Goal: Task Accomplishment & Management: Manage account settings

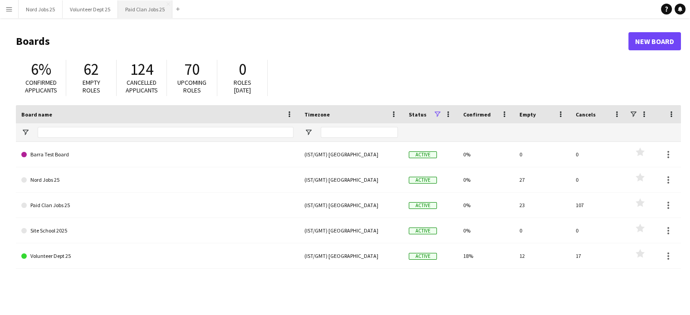
click at [145, 14] on button "Paid Clan Jobs 25 Close" at bounding box center [145, 9] width 54 height 18
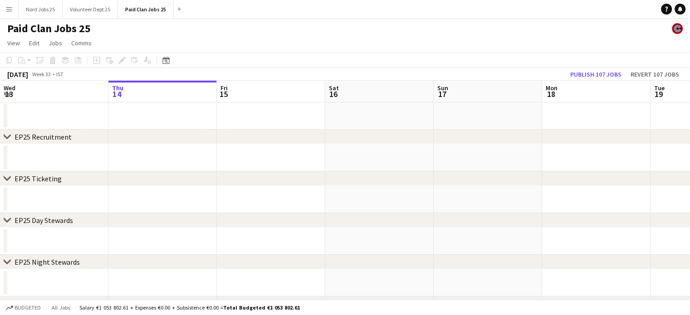
click at [11, 10] on app-icon "Menu" at bounding box center [8, 8] width 7 height 7
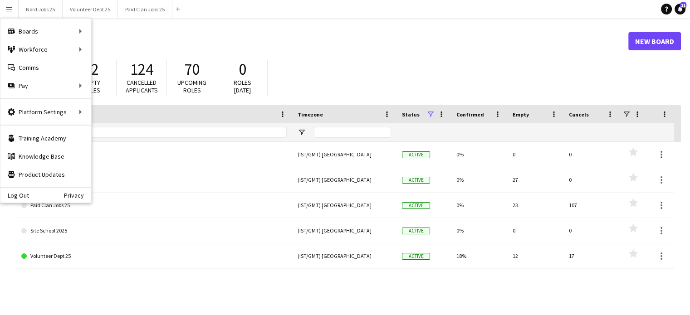
click at [319, 40] on h1 "Boards" at bounding box center [322, 41] width 612 height 14
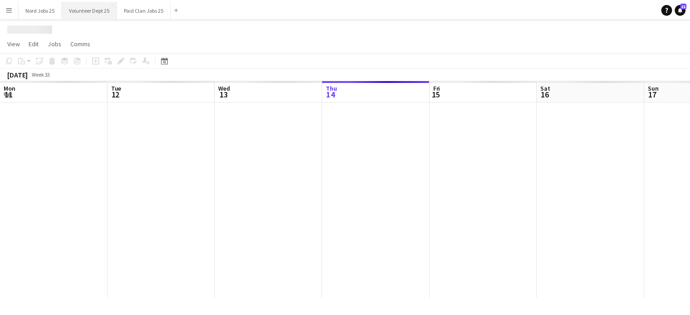
scroll to position [0, 217]
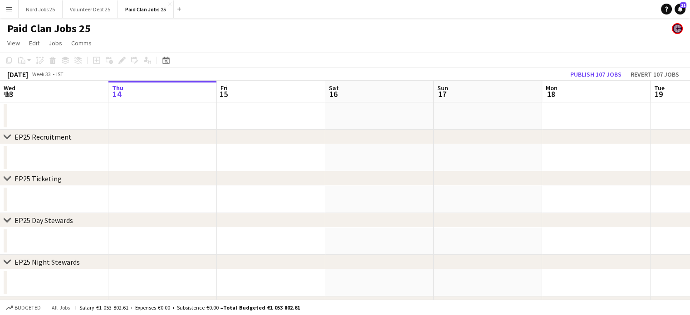
click at [215, 154] on app-date-cell at bounding box center [162, 157] width 108 height 27
click at [5, 94] on app-icon "Expand/collapse" at bounding box center [7, 93] width 7 height 9
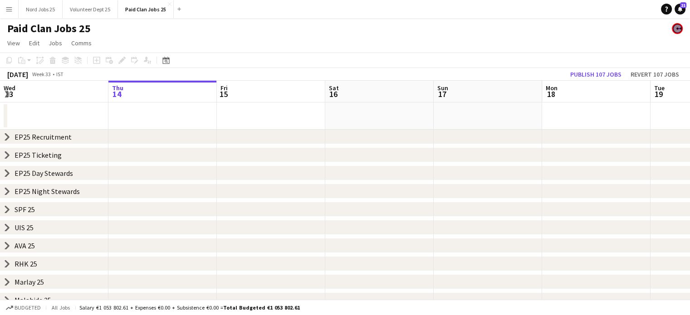
click at [7, 137] on icon at bounding box center [7, 137] width 4 height 7
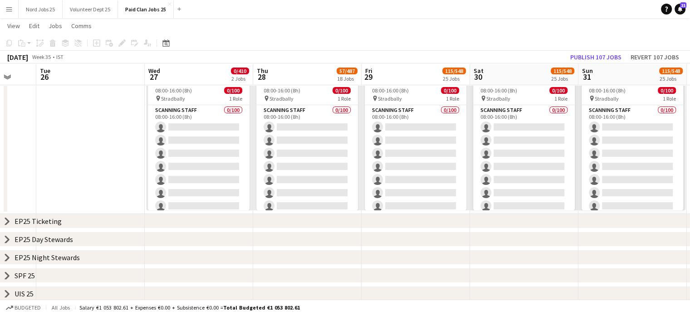
scroll to position [368, 0]
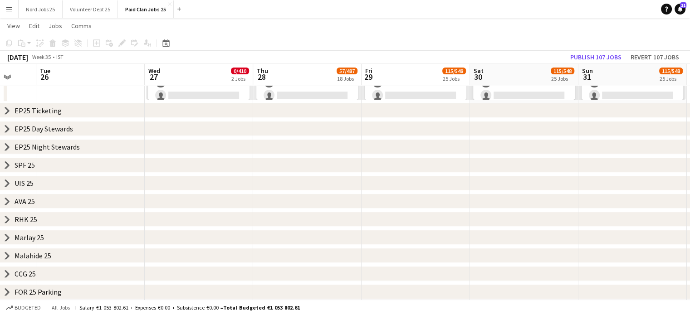
click at [8, 130] on icon at bounding box center [7, 128] width 4 height 7
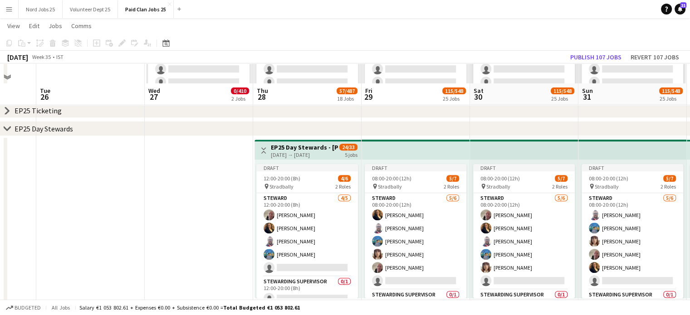
scroll to position [388, 0]
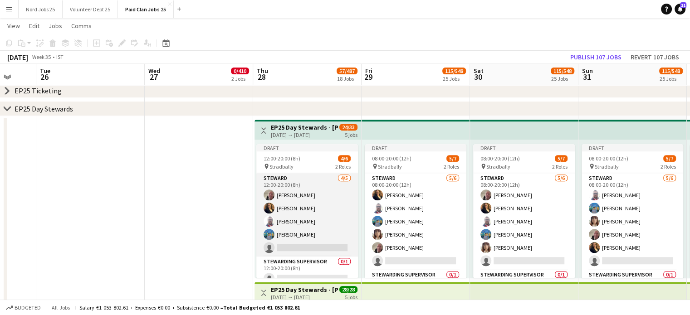
click at [308, 200] on app-card-role "[PERSON_NAME] [DATE] 12:00-20:00 (8h) [PERSON_NAME] [PERSON_NAME] [PERSON_NAME]…" at bounding box center [307, 214] width 102 height 83
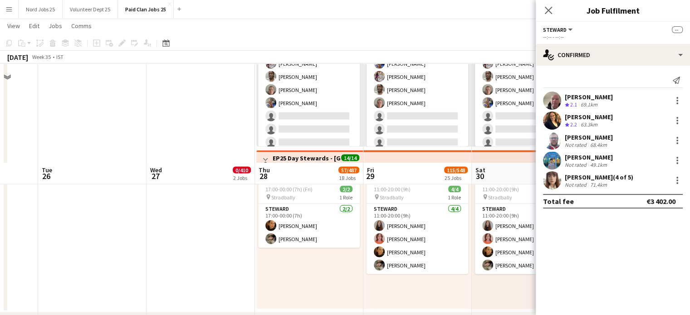
scroll to position [2151, 0]
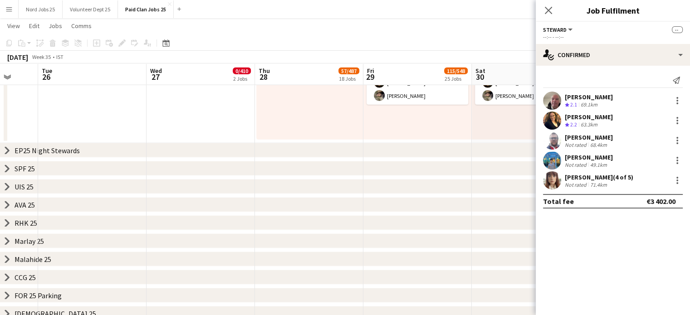
click at [5, 151] on icon "chevron-right" at bounding box center [7, 150] width 7 height 7
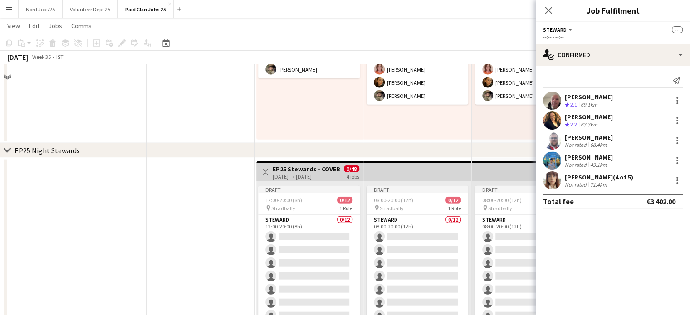
scroll to position [2918, 0]
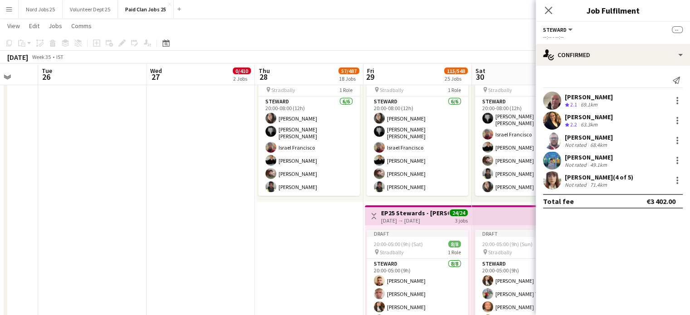
click at [550, 11] on icon at bounding box center [548, 10] width 7 height 7
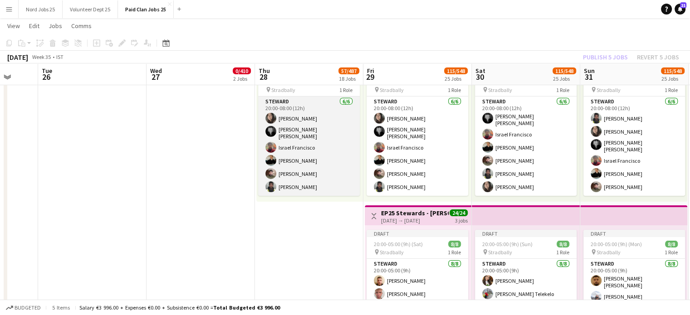
click at [330, 132] on app-card-role "[PERSON_NAME] [DATE] 20:00-08:00 (12h) [PERSON_NAME] [PERSON_NAME] [PERSON_NAME…" at bounding box center [309, 146] width 102 height 99
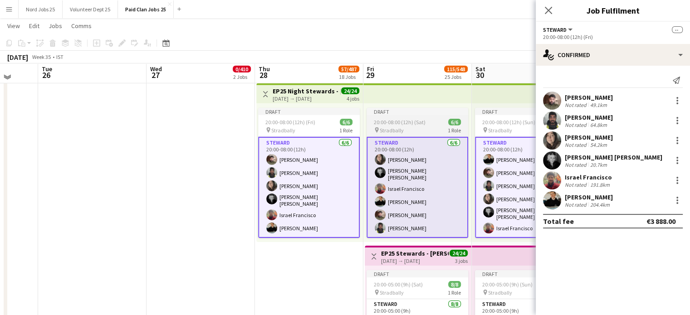
scroll to position [2876, 0]
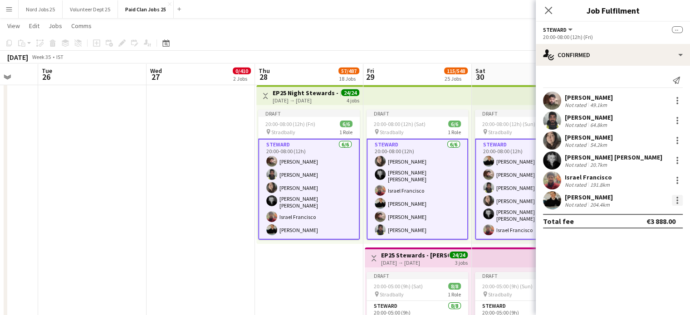
click at [676, 201] on div at bounding box center [677, 201] width 2 height 2
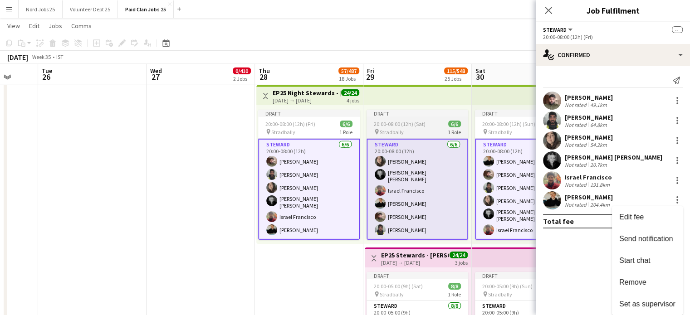
click at [643, 279] on span "Remove" at bounding box center [632, 282] width 27 height 8
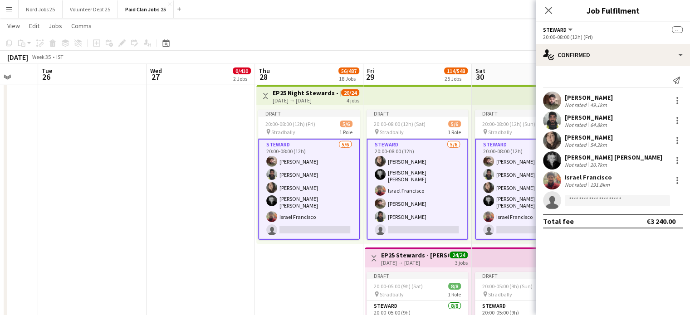
click at [310, 101] on div "[DATE] → [DATE]" at bounding box center [307, 100] width 68 height 7
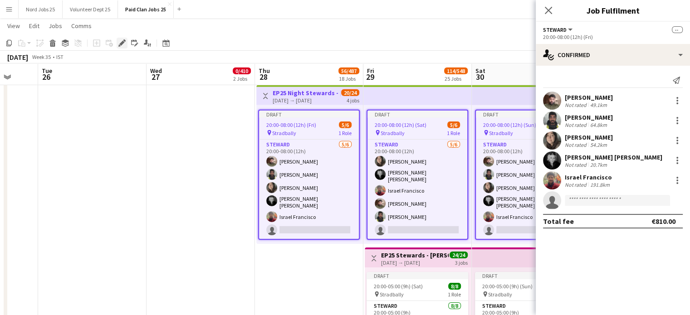
click at [122, 43] on icon at bounding box center [121, 43] width 5 height 5
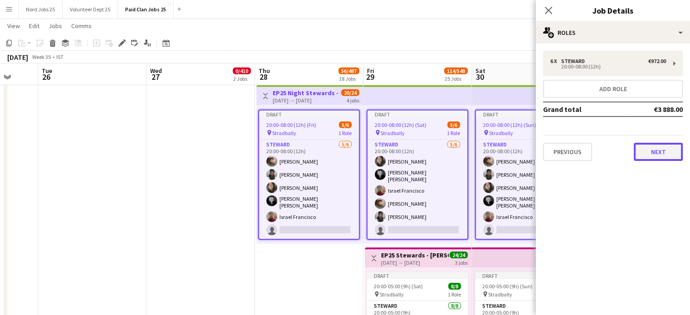
click at [645, 149] on button "Next" at bounding box center [658, 152] width 49 height 18
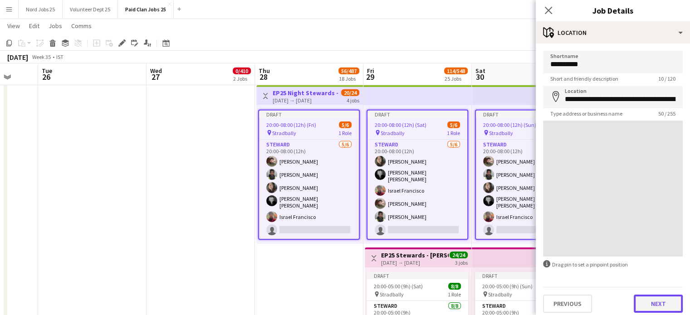
click at [653, 300] on button "Next" at bounding box center [658, 304] width 49 height 18
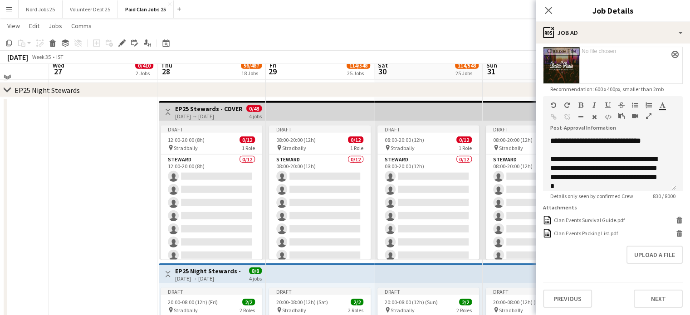
scroll to position [2203, 0]
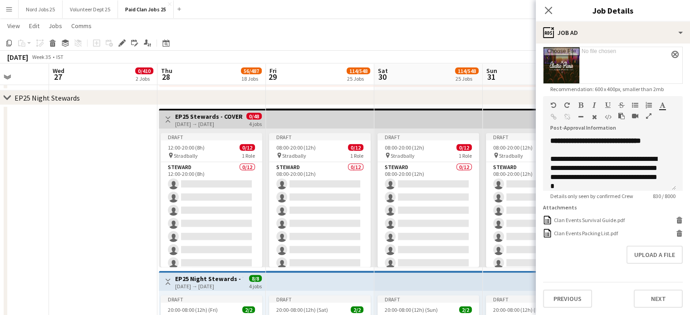
click at [319, 119] on app-top-bar at bounding box center [320, 119] width 108 height 20
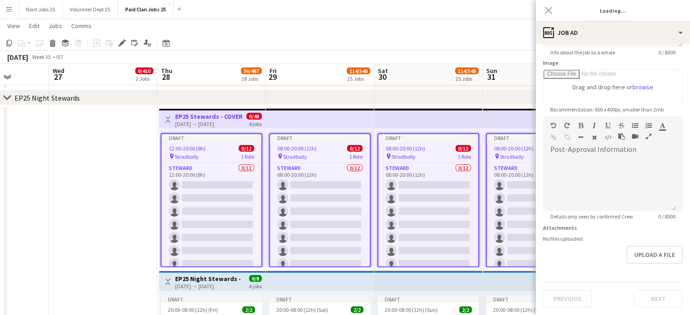
scroll to position [132, 0]
type input "**********"
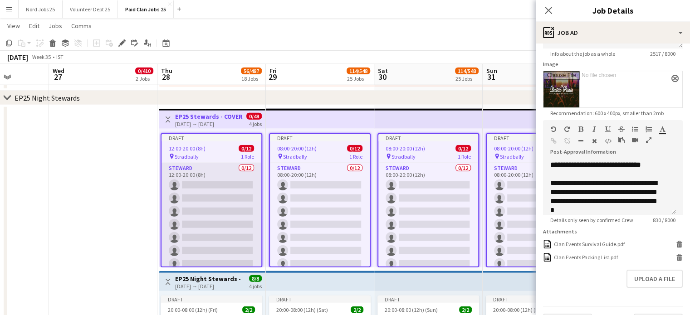
click at [215, 211] on app-card-role "[PERSON_NAME] 0/12 12:00-20:00 (8h) single-neutral-actions single-neutral-actio…" at bounding box center [211, 251] width 100 height 176
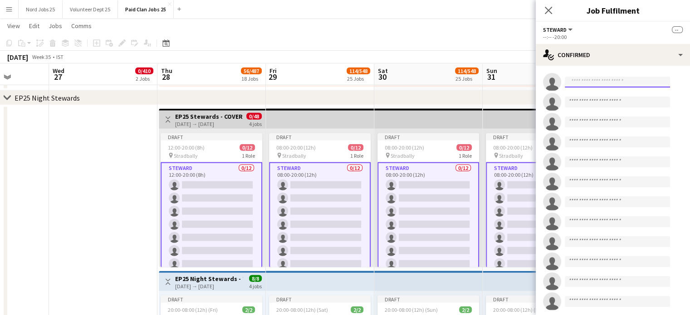
click at [593, 81] on input at bounding box center [617, 82] width 105 height 11
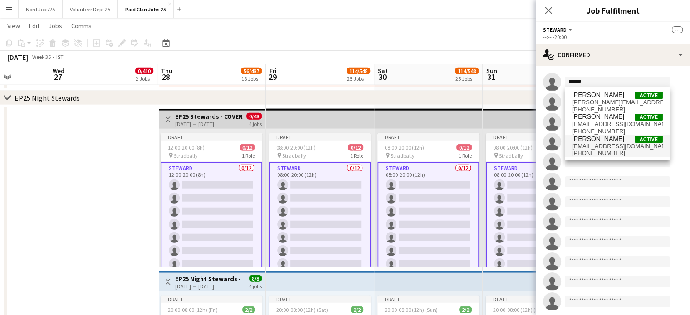
type input "******"
click at [613, 137] on span "[PERSON_NAME]" at bounding box center [598, 139] width 52 height 8
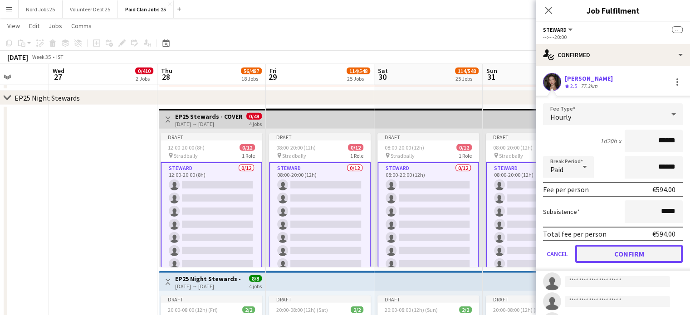
click at [619, 254] on button "Confirm" at bounding box center [628, 254] width 107 height 18
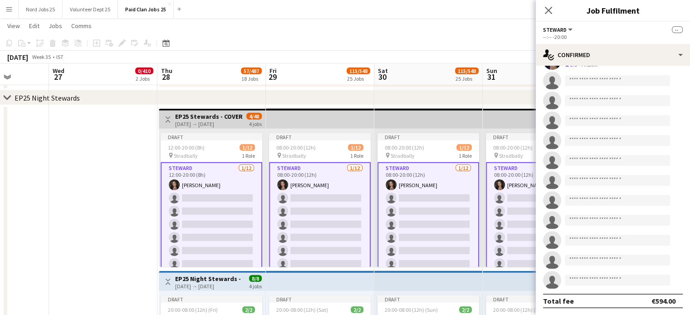
scroll to position [0, 0]
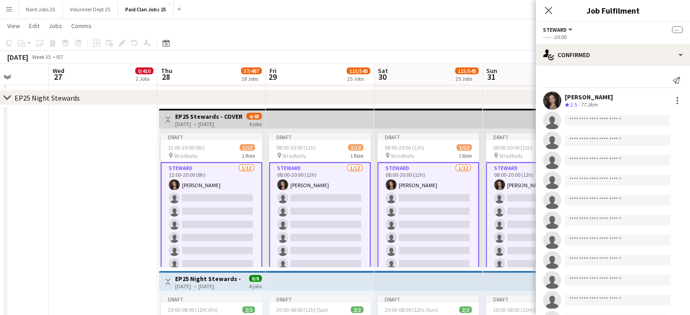
click at [303, 122] on app-top-bar at bounding box center [320, 119] width 108 height 20
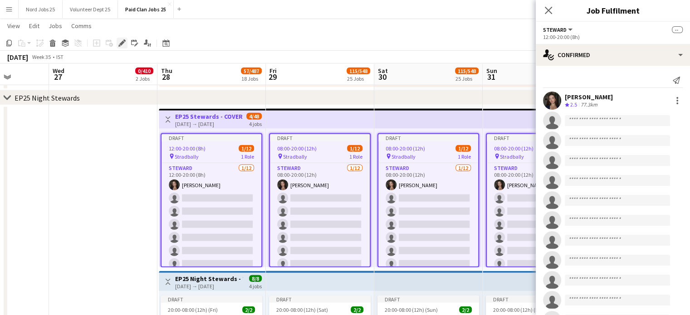
click at [120, 43] on icon "Edit" at bounding box center [121, 42] width 7 height 7
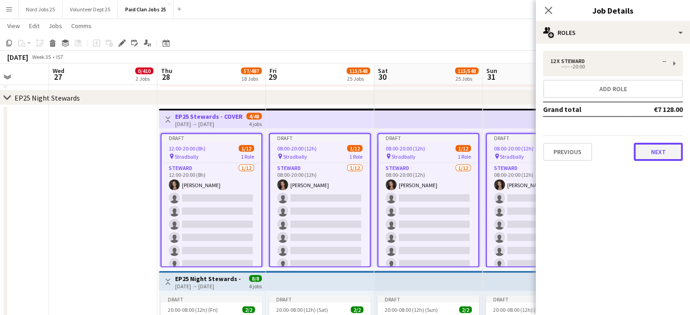
click at [654, 145] on button "Next" at bounding box center [658, 152] width 49 height 18
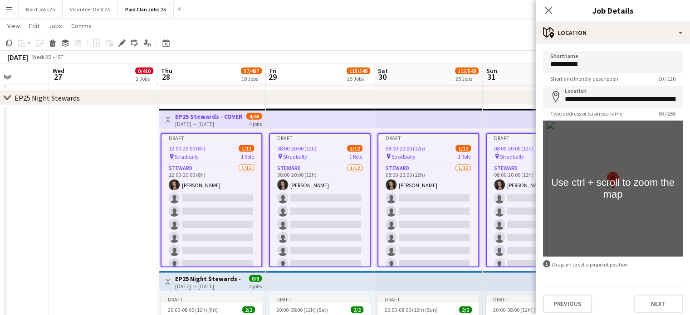
scroll to position [4, 0]
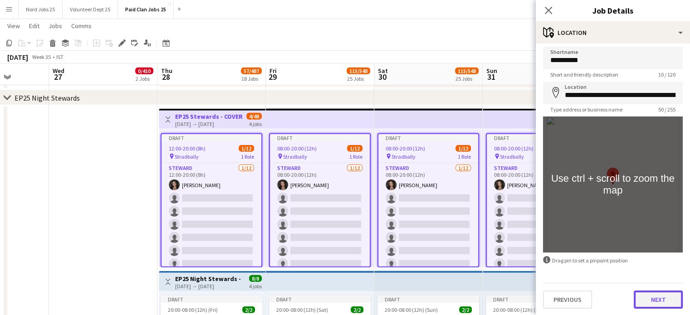
click at [648, 293] on button "Next" at bounding box center [658, 300] width 49 height 18
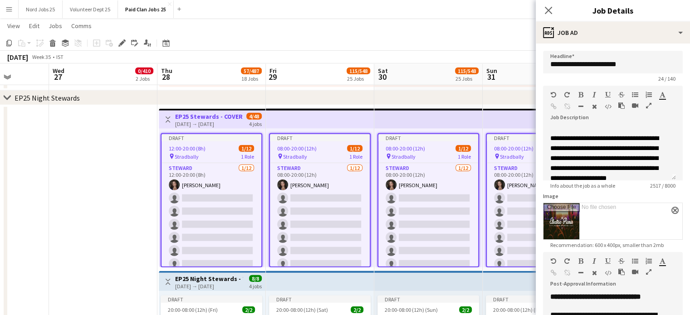
scroll to position [96, 0]
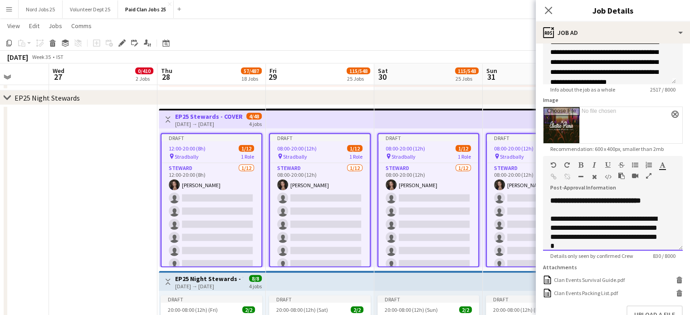
click at [664, 200] on div "**********" at bounding box center [613, 223] width 140 height 54
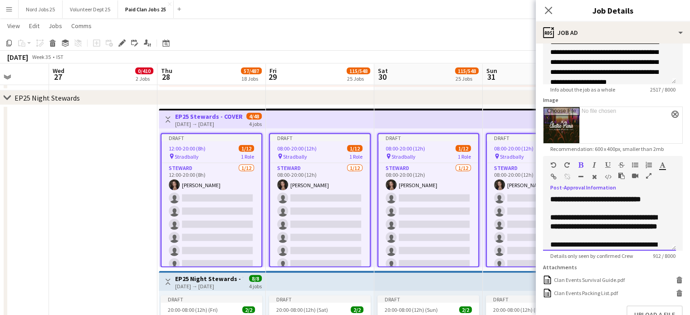
scroll to position [0, 0]
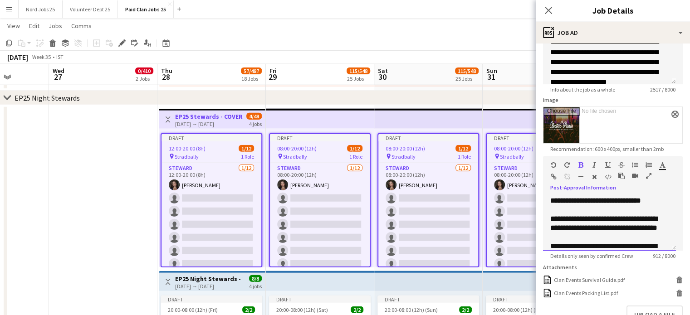
drag, startPoint x: 621, startPoint y: 219, endPoint x: 549, endPoint y: 215, distance: 72.2
click at [549, 215] on div "**********" at bounding box center [609, 223] width 133 height 54
copy span "**********"
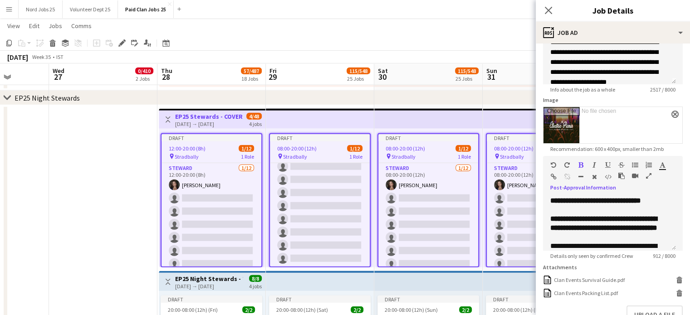
click at [362, 286] on app-top-bar at bounding box center [320, 281] width 108 height 20
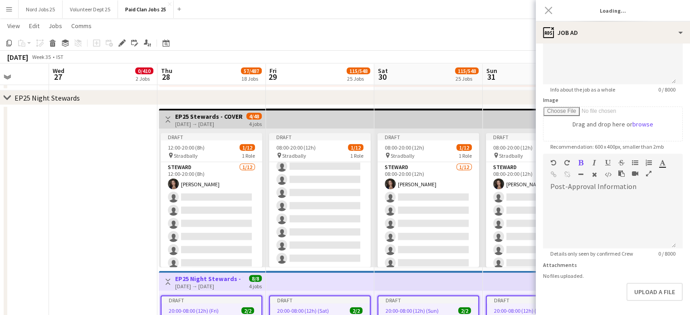
scroll to position [98, 0]
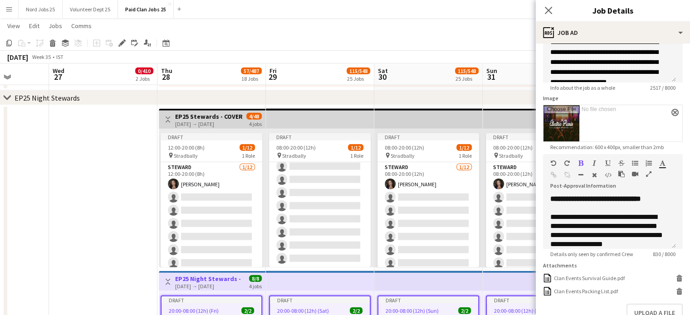
type input "**********"
click at [571, 205] on div at bounding box center [609, 208] width 118 height 9
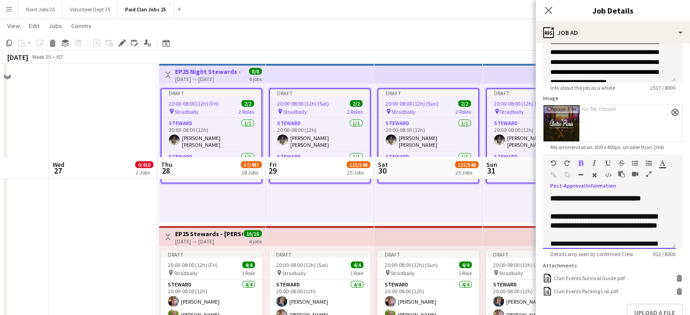
scroll to position [2506, 0]
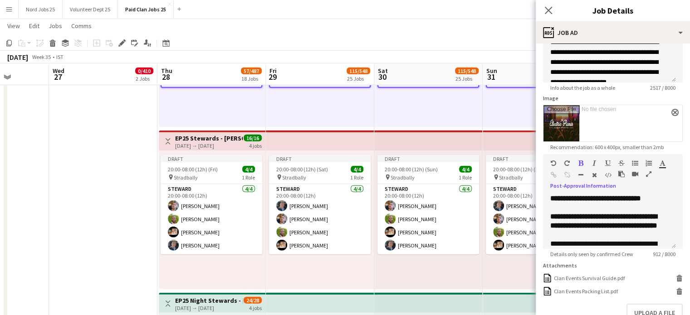
click at [356, 141] on app-top-bar at bounding box center [320, 141] width 108 height 20
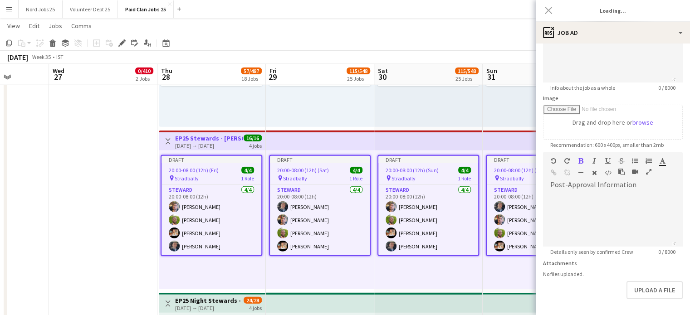
scroll to position [0, 0]
type input "**********"
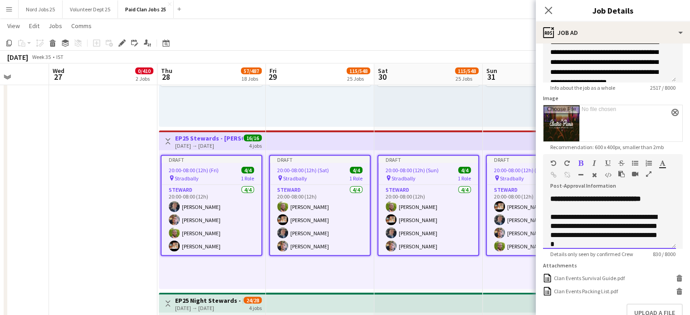
click at [588, 208] on div at bounding box center [609, 208] width 118 height 9
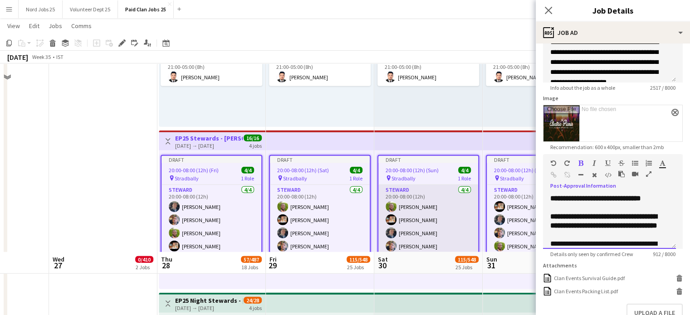
scroll to position [2694, 0]
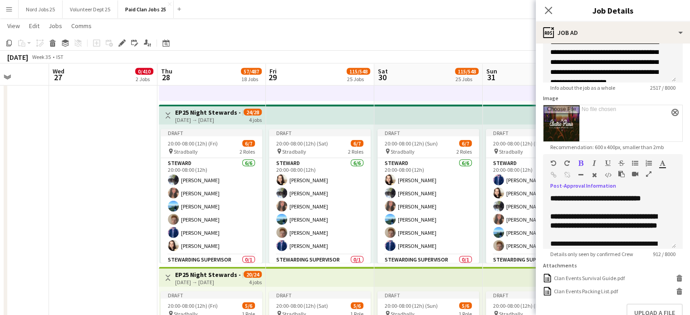
click at [380, 117] on app-top-bar at bounding box center [428, 115] width 108 height 20
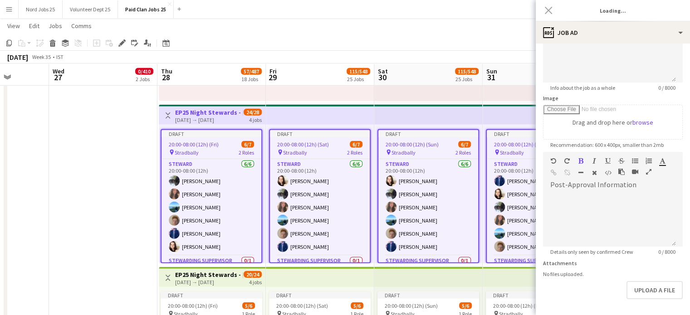
scroll to position [0, 0]
type input "**********"
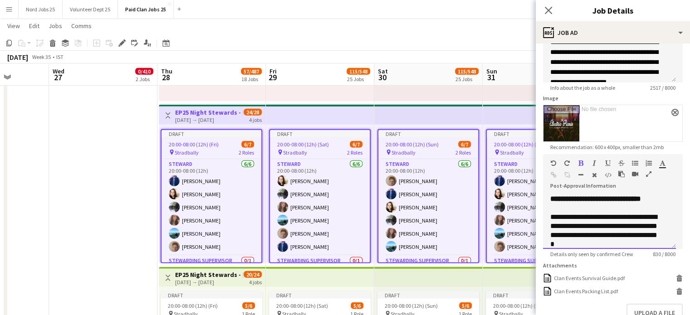
click at [613, 209] on div at bounding box center [609, 208] width 118 height 9
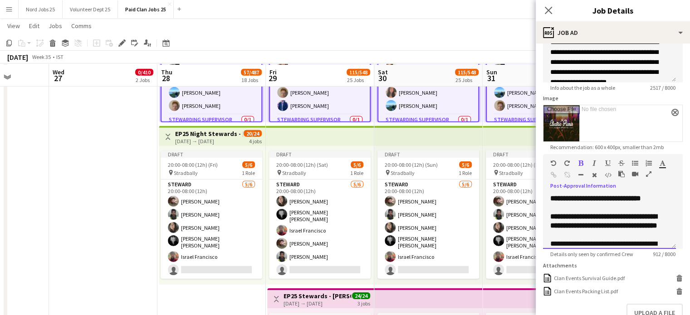
scroll to position [2837, 0]
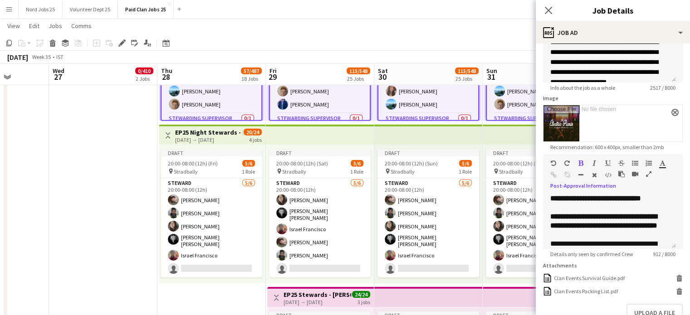
click at [344, 136] on app-top-bar at bounding box center [320, 135] width 108 height 20
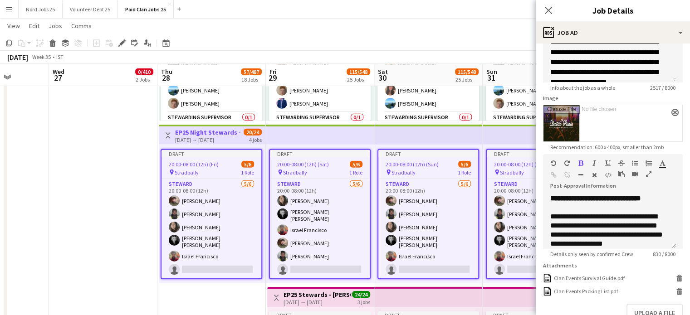
scroll to position [2837, 0]
click at [583, 206] on div at bounding box center [609, 207] width 118 height 9
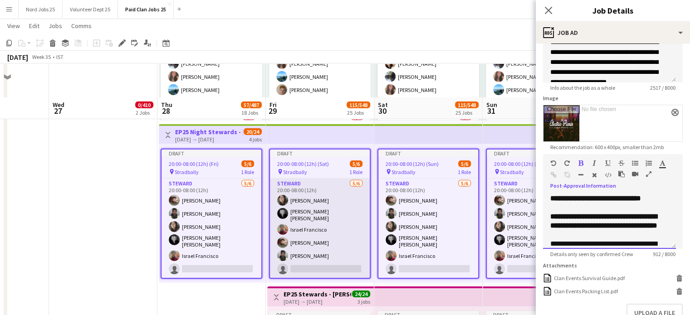
scroll to position [2959, 0]
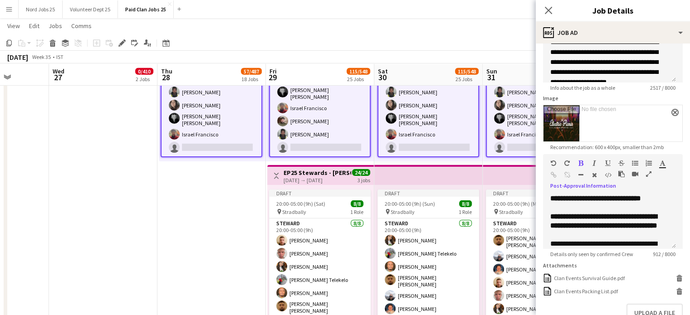
click at [405, 175] on app-top-bar at bounding box center [428, 175] width 108 height 20
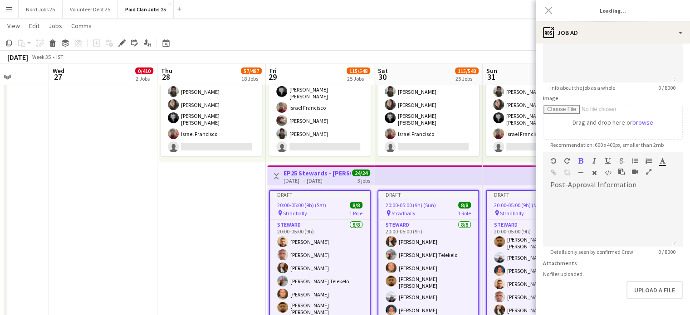
scroll to position [0, 0]
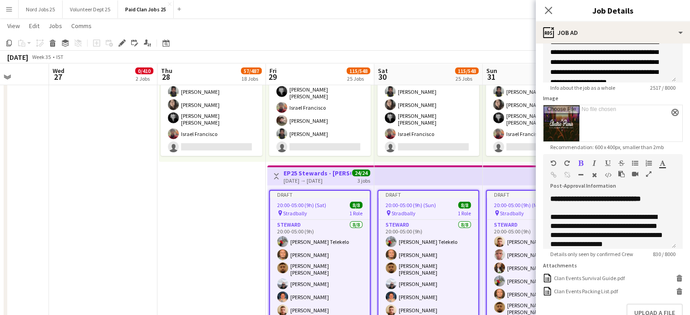
type input "**********"
click at [591, 211] on div at bounding box center [609, 208] width 118 height 9
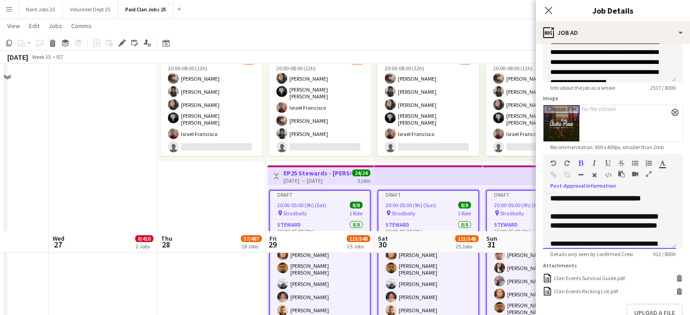
scroll to position [3136, 0]
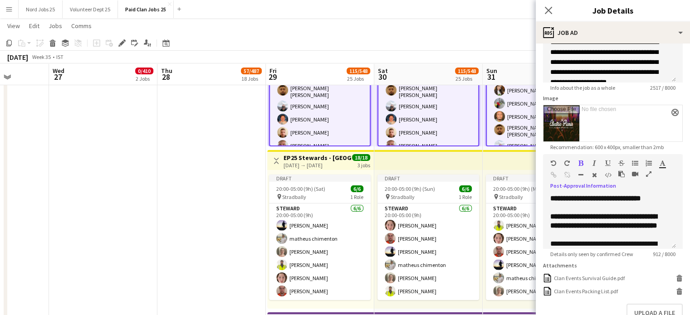
click at [404, 157] on app-top-bar at bounding box center [428, 160] width 108 height 20
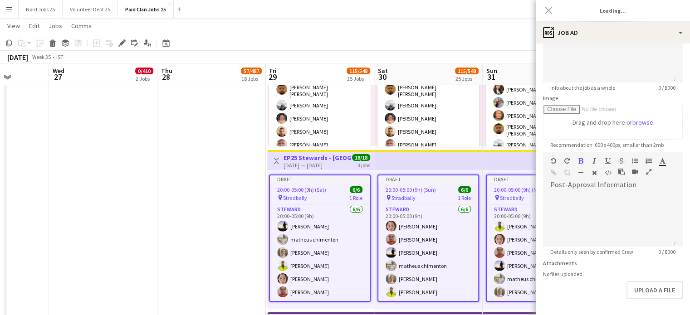
scroll to position [0, 0]
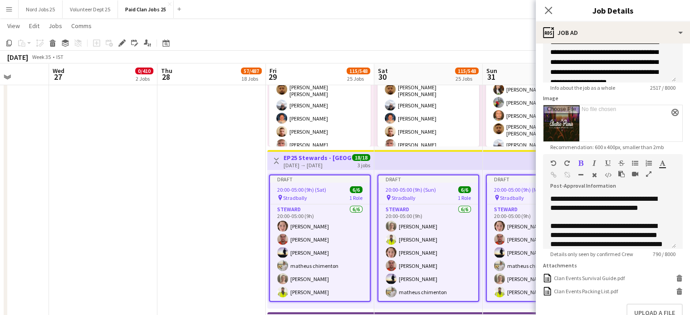
type input "**********"
click at [585, 219] on div at bounding box center [609, 217] width 118 height 9
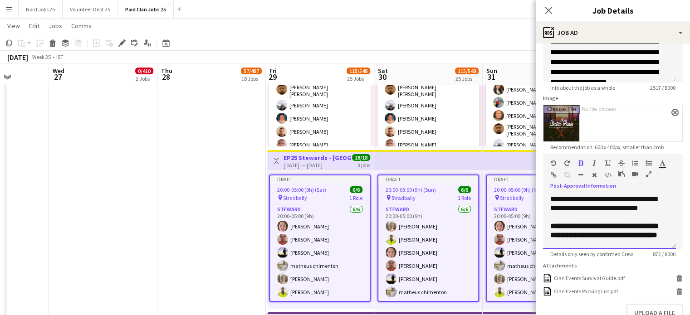
drag, startPoint x: 662, startPoint y: 205, endPoint x: 549, endPoint y: 188, distance: 114.2
click at [549, 188] on div "**********" at bounding box center [613, 218] width 140 height 61
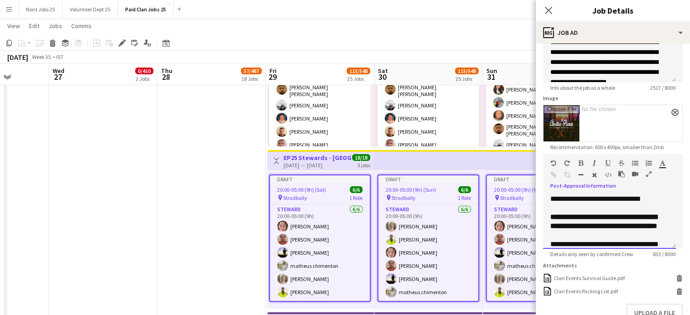
click at [600, 199] on span "**********" at bounding box center [595, 198] width 91 height 7
click at [608, 200] on b "**********" at bounding box center [595, 198] width 91 height 7
drag, startPoint x: 607, startPoint y: 199, endPoint x: 586, endPoint y: 208, distance: 23.3
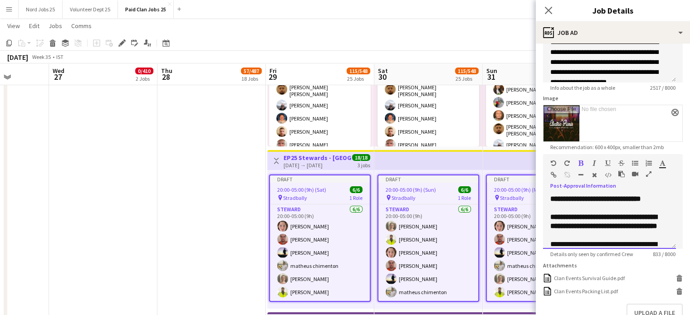
click at [586, 208] on div at bounding box center [609, 208] width 118 height 9
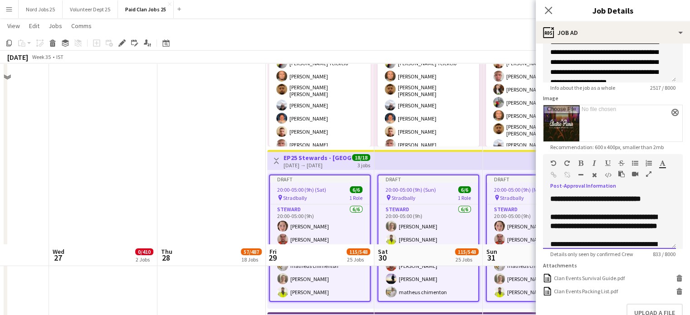
scroll to position [3339, 0]
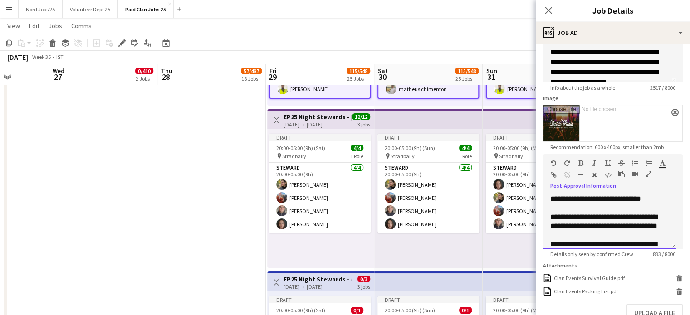
drag, startPoint x: 613, startPoint y: 235, endPoint x: 545, endPoint y: 220, distance: 69.7
click at [545, 220] on div "**********" at bounding box center [609, 222] width 133 height 54
copy span "**********"
click at [440, 122] on app-top-bar at bounding box center [428, 119] width 108 height 20
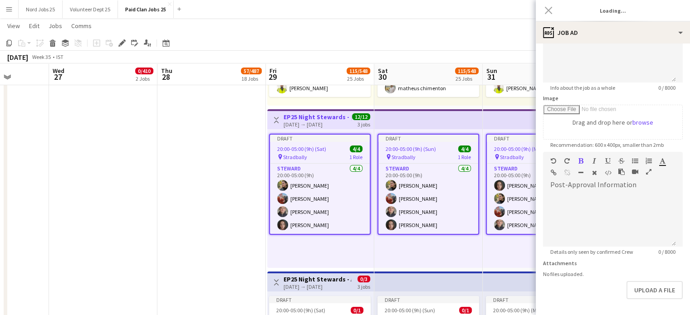
type input "**********"
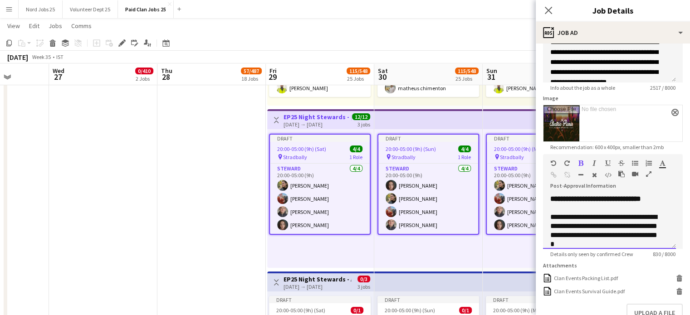
click at [606, 206] on div at bounding box center [609, 208] width 118 height 9
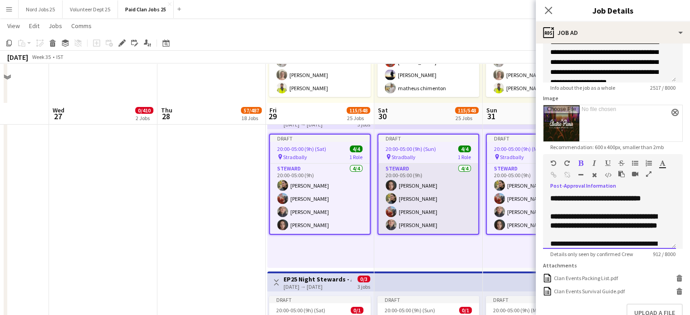
scroll to position [3503, 0]
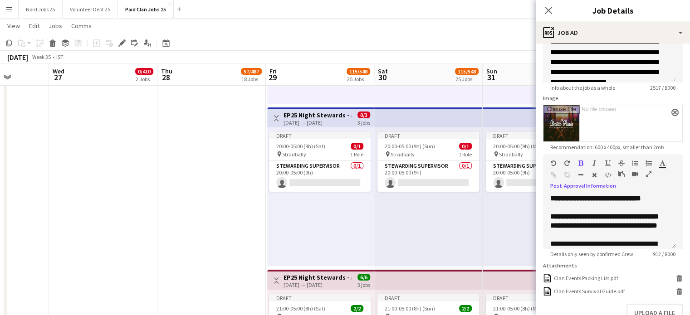
click at [413, 117] on app-top-bar at bounding box center [428, 117] width 108 height 20
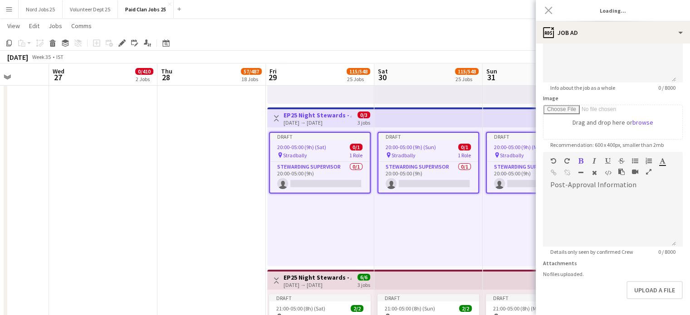
scroll to position [0, 0]
type input "**********"
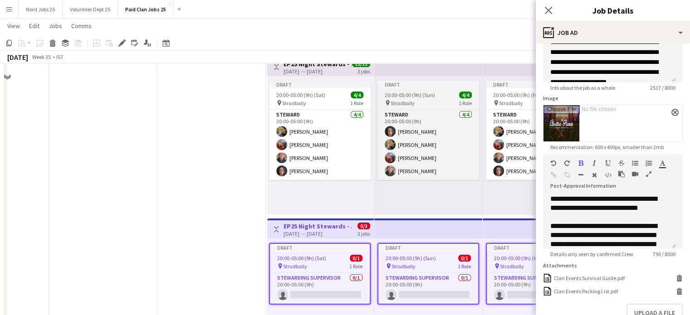
scroll to position [3350, 0]
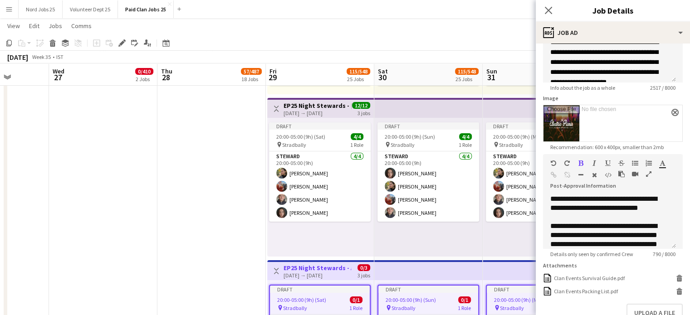
click at [390, 105] on app-top-bar at bounding box center [428, 108] width 108 height 20
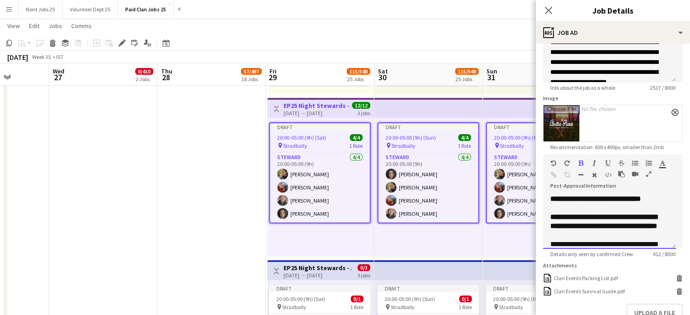
click at [615, 197] on span "**********" at bounding box center [595, 198] width 91 height 7
click at [610, 231] on div "**********" at bounding box center [609, 222] width 118 height 18
copy div "**********"
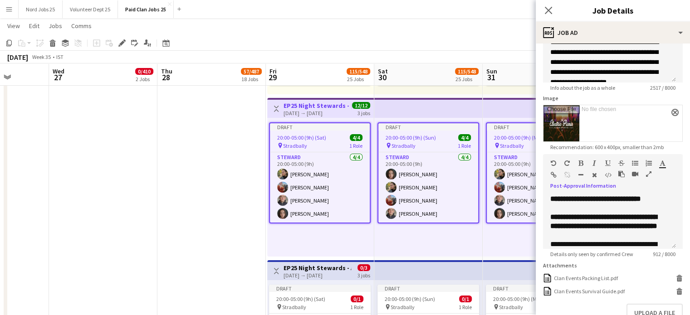
click at [484, 273] on app-top-bar at bounding box center [536, 270] width 107 height 20
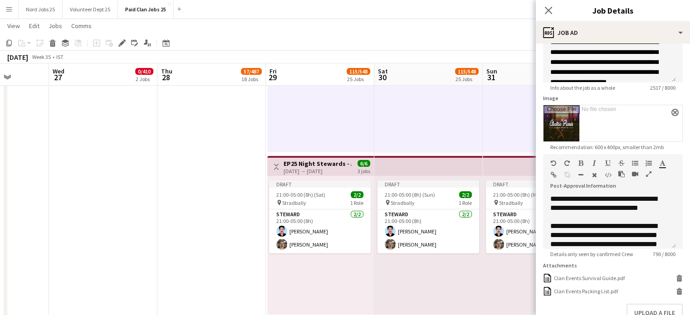
scroll to position [31, 0]
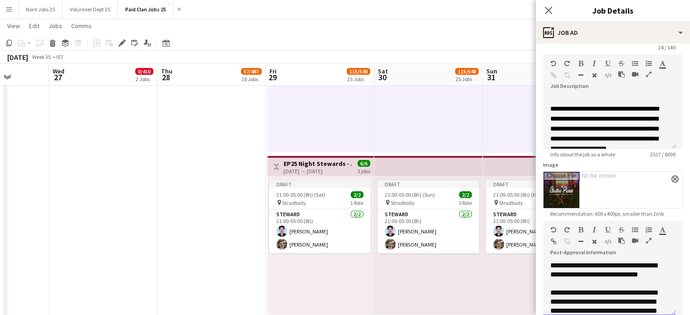
click at [600, 290] on div "**********" at bounding box center [606, 306] width 112 height 36
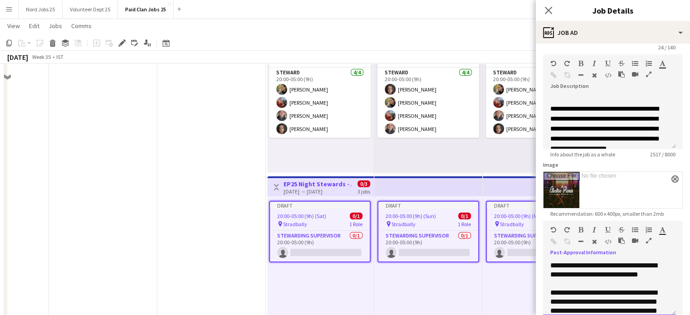
scroll to position [3316, 0]
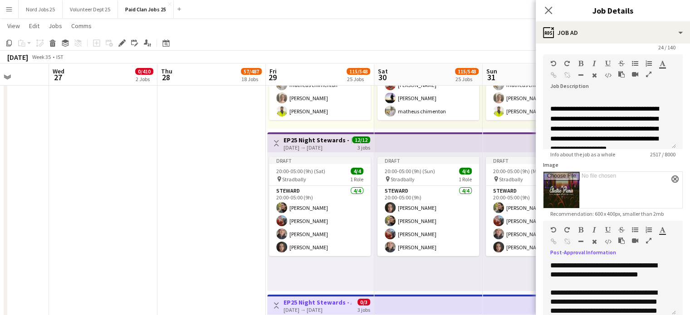
click at [406, 144] on app-top-bar at bounding box center [428, 142] width 108 height 20
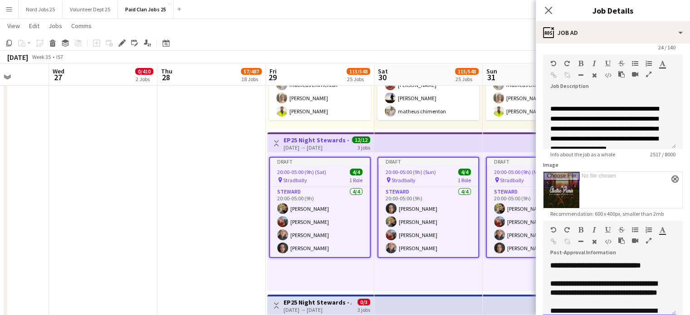
click at [589, 271] on div at bounding box center [609, 274] width 118 height 9
copy div "**********"
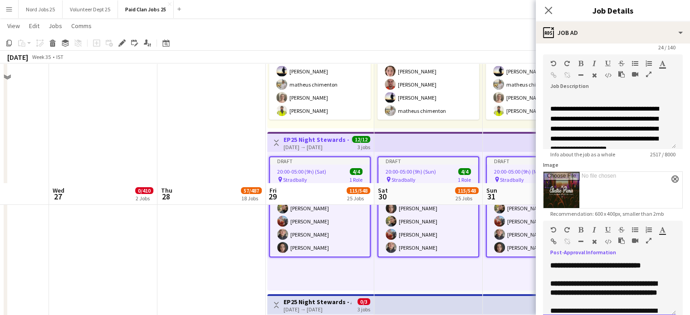
scroll to position [3436, 0]
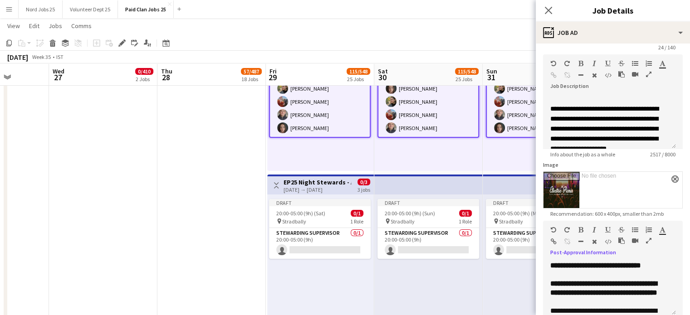
click at [451, 186] on app-top-bar at bounding box center [428, 185] width 108 height 20
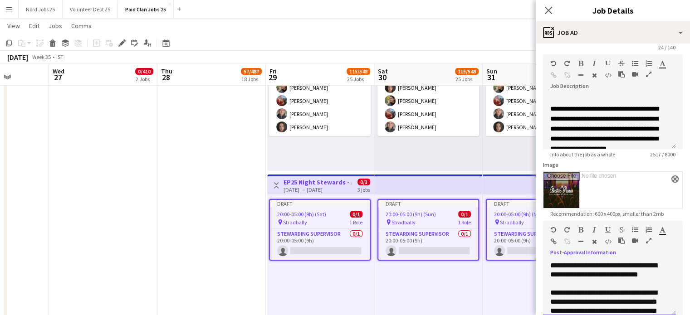
click at [566, 286] on div at bounding box center [609, 283] width 118 height 9
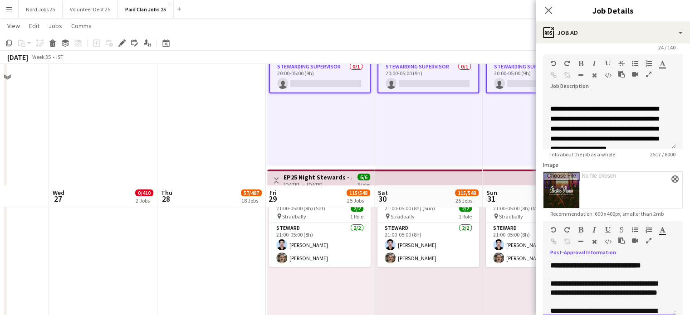
scroll to position [3740, 0]
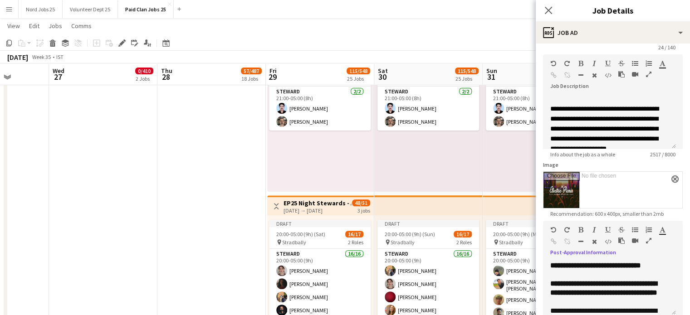
click at [419, 203] on app-top-bar at bounding box center [428, 205] width 108 height 20
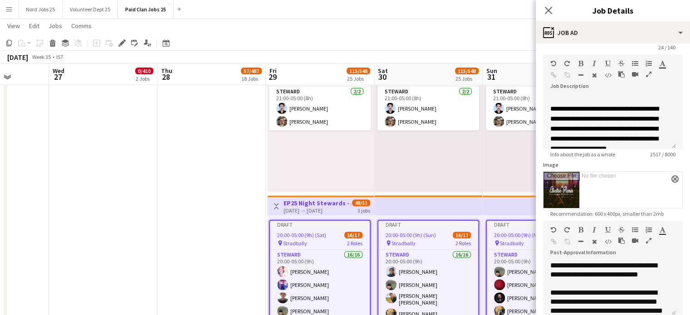
type input "**********"
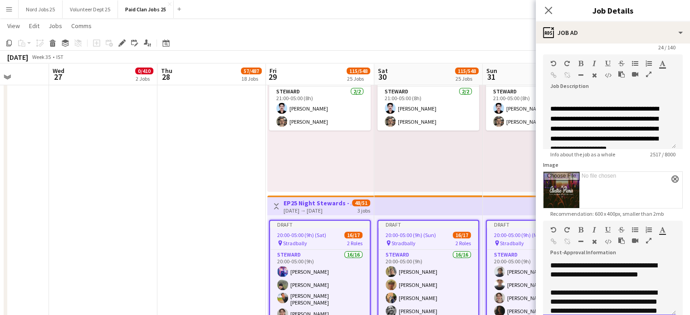
click at [593, 268] on span "**********" at bounding box center [603, 270] width 107 height 16
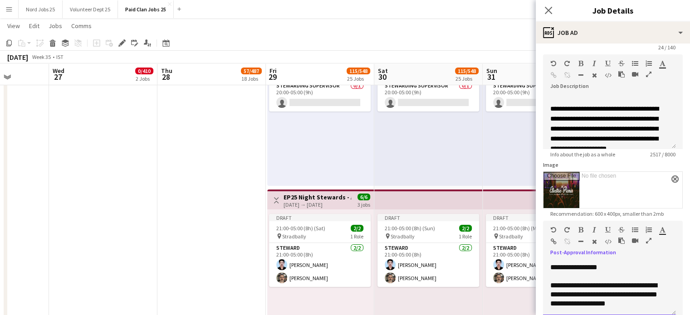
scroll to position [3581, 0]
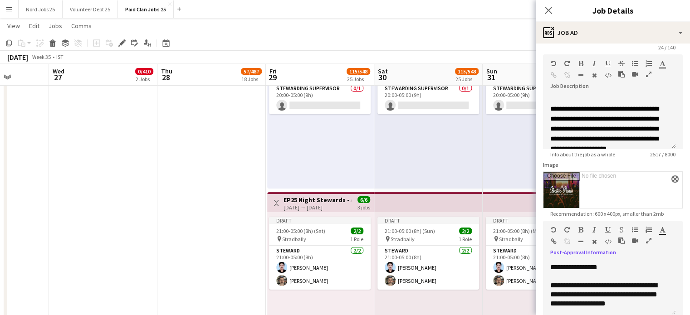
click at [420, 204] on app-top-bar at bounding box center [428, 202] width 108 height 20
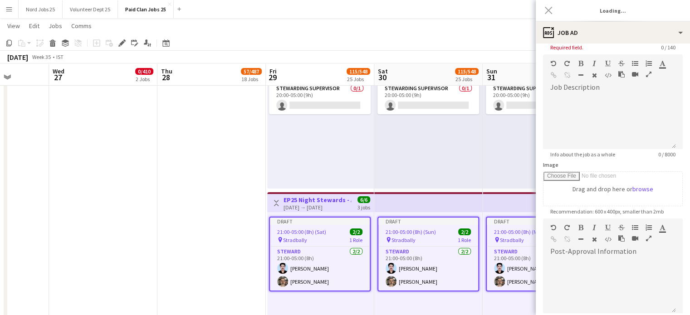
type input "**********"
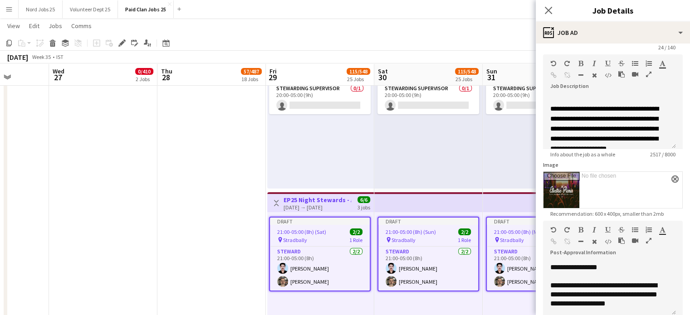
scroll to position [0, 0]
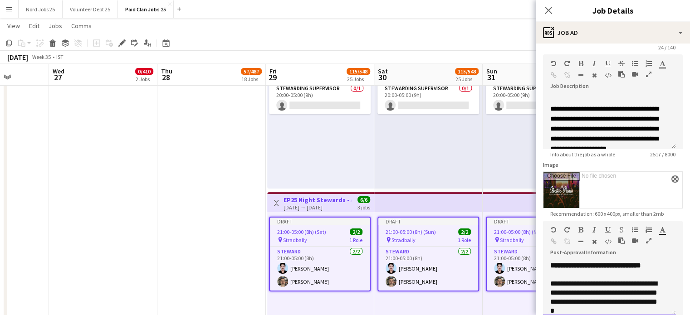
click at [576, 279] on div "**********" at bounding box center [606, 297] width 112 height 36
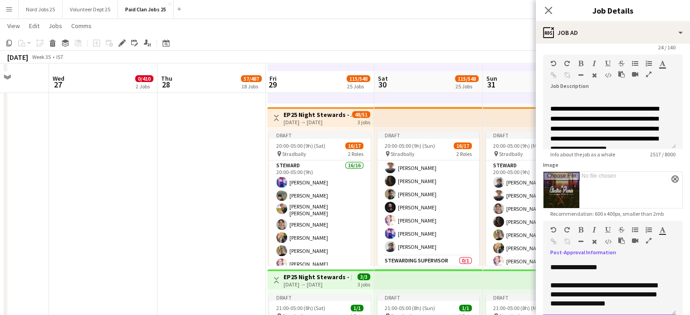
scroll to position [3937, 0]
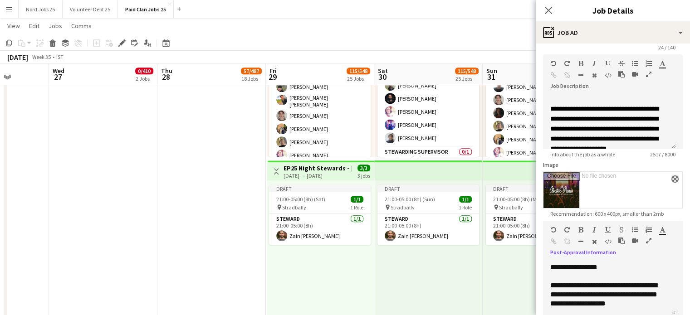
click at [361, 168] on span "3/3" at bounding box center [363, 168] width 13 height 7
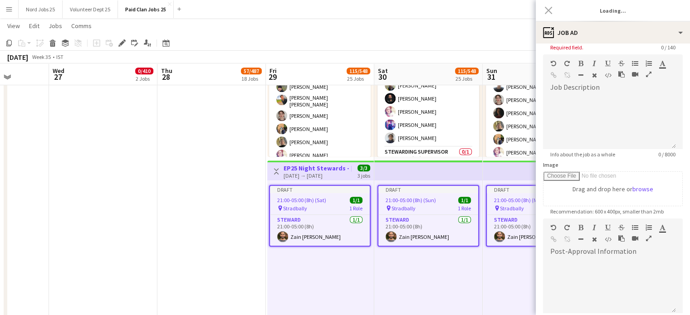
scroll to position [0, 0]
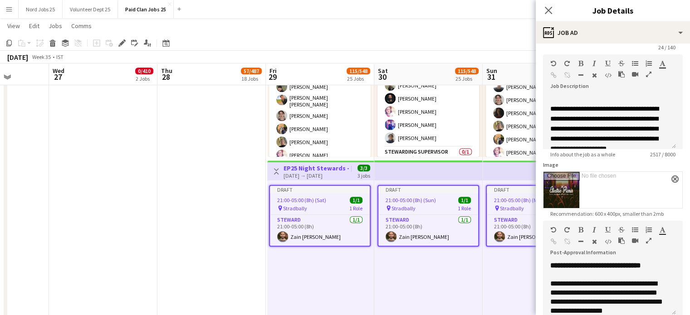
type input "**********"
click at [604, 269] on span "**********" at bounding box center [595, 265] width 91 height 7
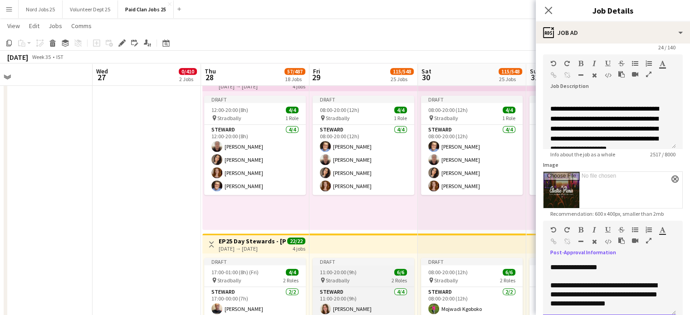
scroll to position [921, 0]
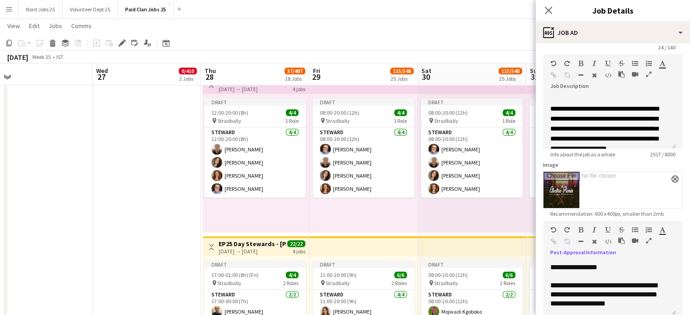
click at [464, 219] on div "Draft 08:00-20:00 (12h) 4/4 pin Stradbally 1 Role [PERSON_NAME] [DATE] 08:00-20…" at bounding box center [472, 163] width 108 height 139
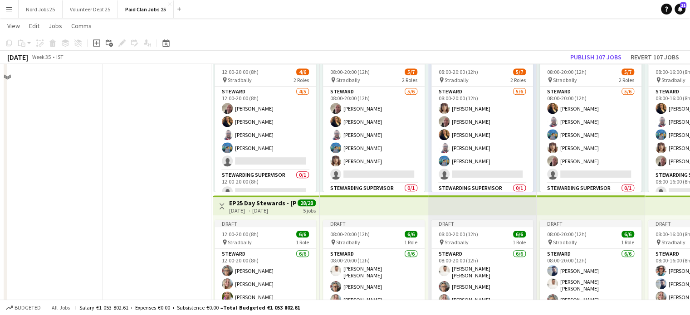
scroll to position [446, 0]
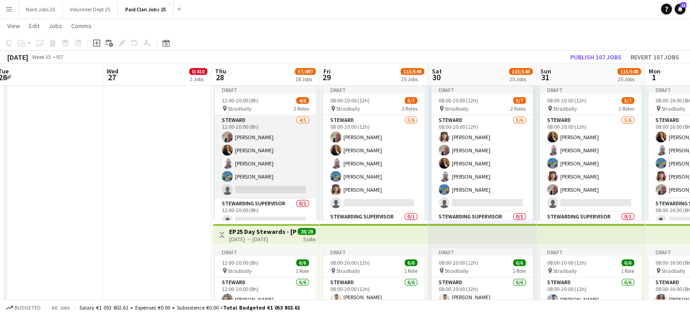
click at [234, 153] on app-card-role "[PERSON_NAME] [DATE] 12:00-20:00 (8h) [PERSON_NAME] [PERSON_NAME] [PERSON_NAME]…" at bounding box center [266, 156] width 102 height 83
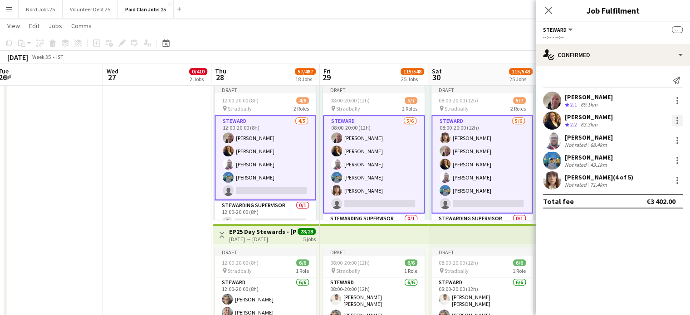
click at [678, 122] on div at bounding box center [677, 120] width 11 height 11
click at [641, 209] on button "Remove" at bounding box center [647, 203] width 71 height 22
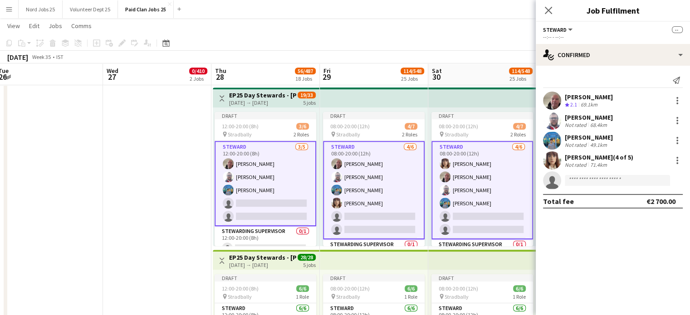
scroll to position [10, 0]
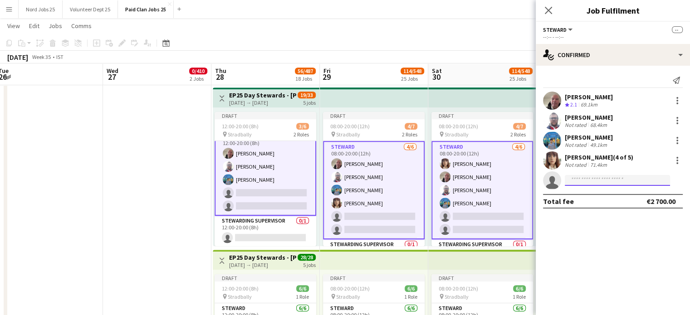
click at [577, 179] on input at bounding box center [617, 180] width 105 height 11
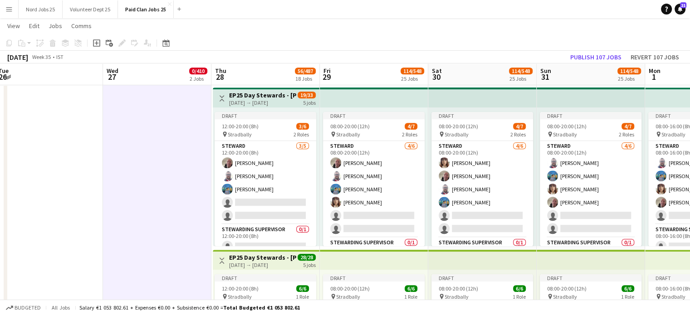
scroll to position [0, 356]
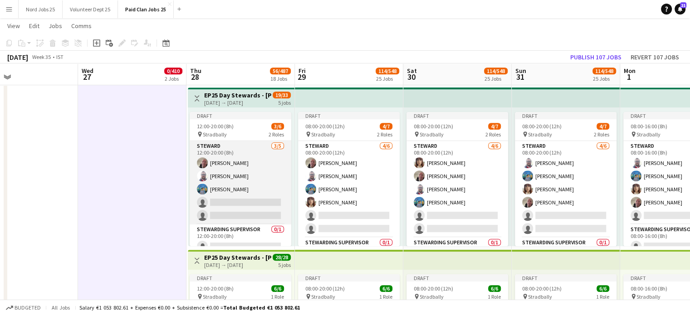
click at [237, 191] on app-card-role "[PERSON_NAME] [DATE] 12:00-20:00 (8h) [PERSON_NAME] [PERSON_NAME] [PERSON_NAME]…" at bounding box center [241, 182] width 102 height 83
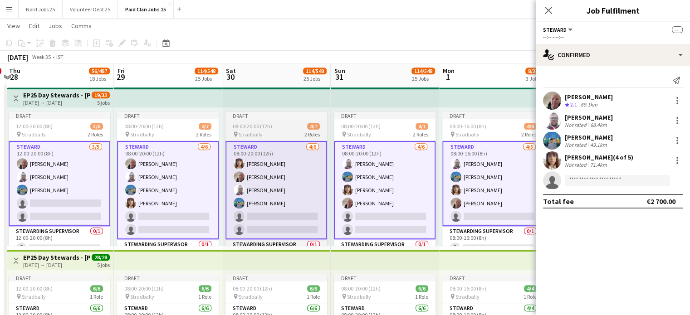
scroll to position [0, 308]
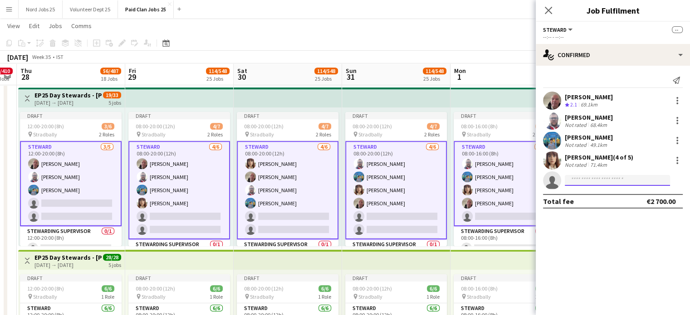
click at [616, 181] on input at bounding box center [617, 180] width 105 height 11
paste input
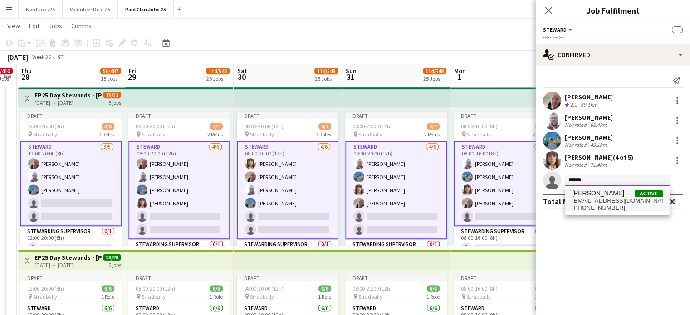
type input "******"
click at [595, 201] on span "[EMAIL_ADDRESS][DOMAIN_NAME]" at bounding box center [617, 200] width 91 height 7
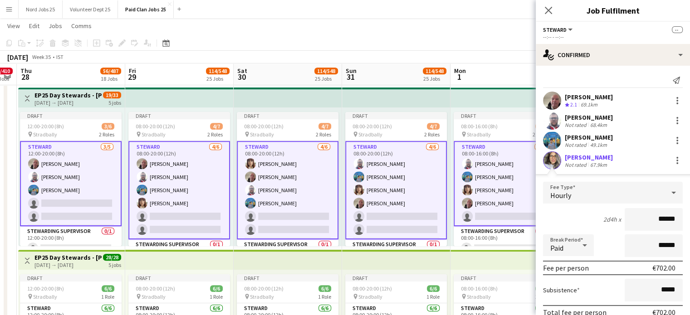
scroll to position [79, 0]
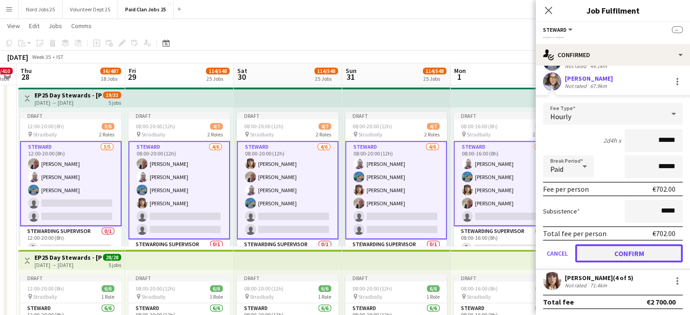
click at [600, 253] on button "Confirm" at bounding box center [628, 253] width 107 height 18
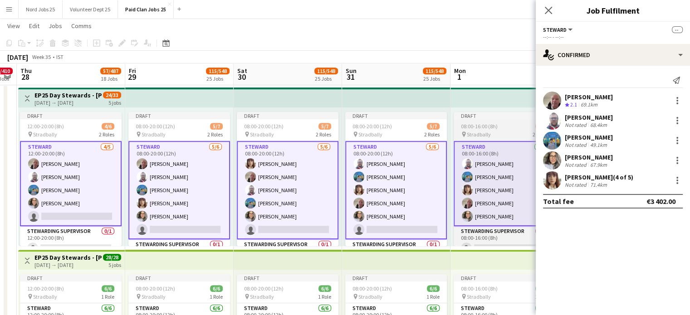
scroll to position [0, 0]
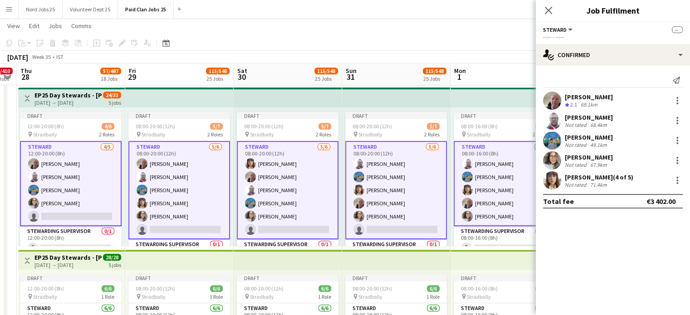
click at [425, 98] on app-top-bar at bounding box center [396, 98] width 108 height 20
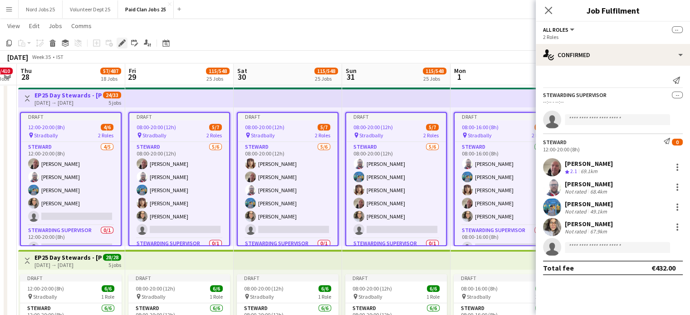
click at [119, 42] on icon "Edit" at bounding box center [121, 42] width 7 height 7
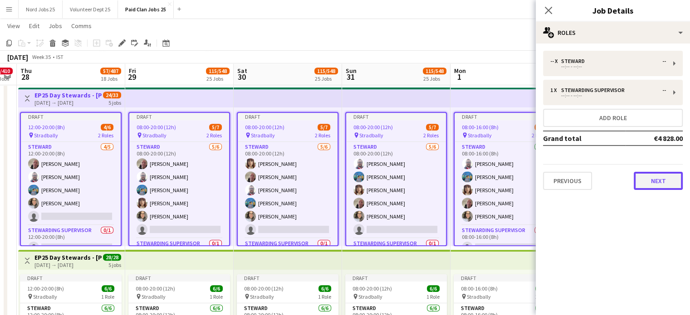
click at [653, 178] on button "Next" at bounding box center [658, 181] width 49 height 18
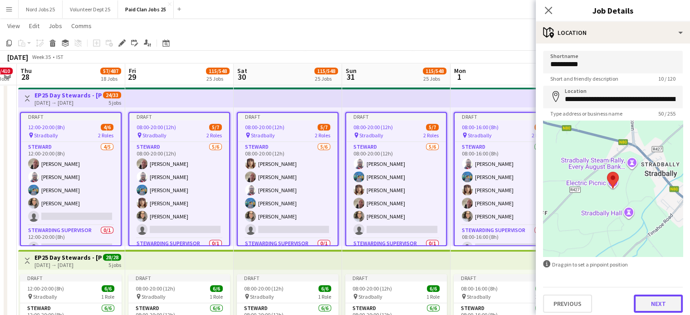
click at [652, 306] on button "Next" at bounding box center [658, 304] width 49 height 18
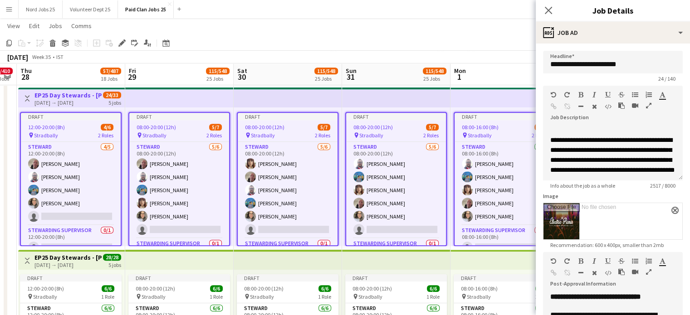
scroll to position [119, 0]
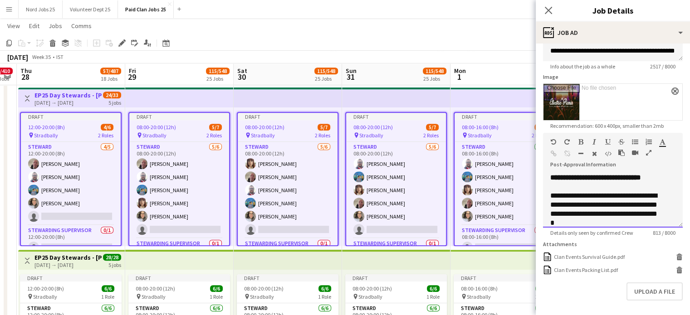
click at [605, 205] on div "**********" at bounding box center [606, 209] width 112 height 36
paste div
click at [651, 176] on div "**********" at bounding box center [612, 177] width 125 height 9
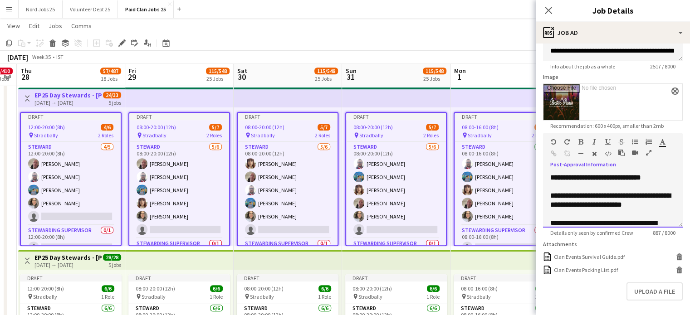
copy div "**********"
click at [414, 266] on app-top-bar at bounding box center [396, 260] width 108 height 20
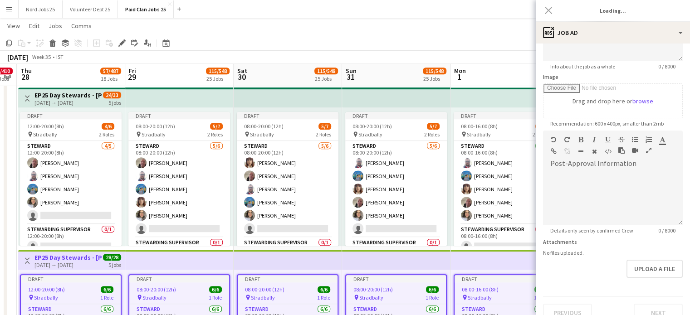
type input "**********"
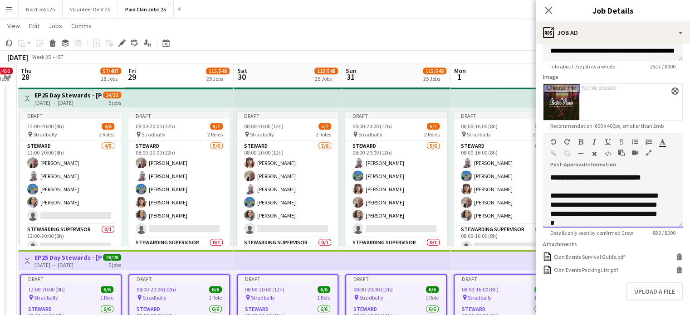
click at [604, 188] on div at bounding box center [612, 186] width 125 height 9
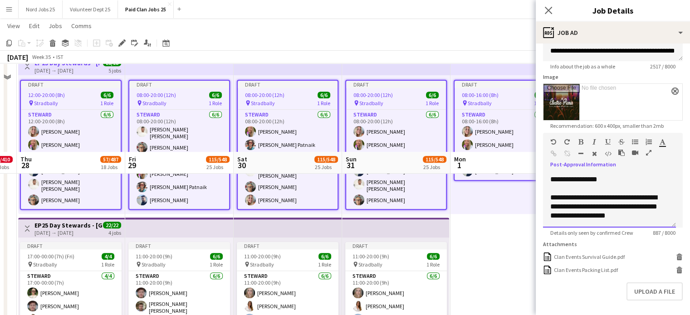
scroll to position [703, 0]
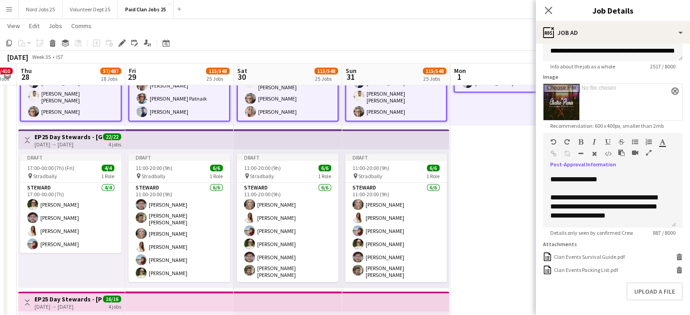
click at [378, 141] on app-top-bar at bounding box center [395, 139] width 107 height 20
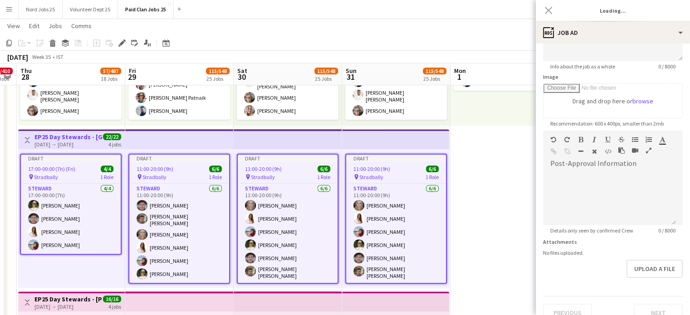
scroll to position [0, 0]
type input "**********"
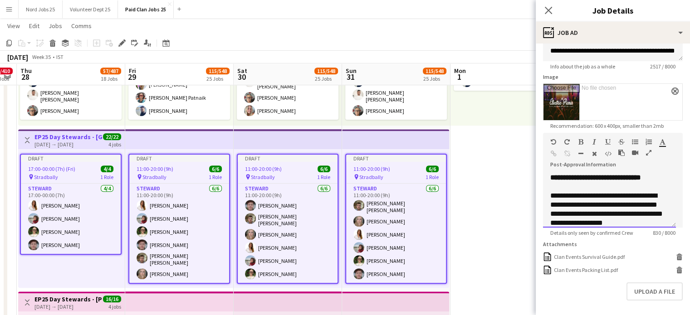
click at [628, 193] on div "**********" at bounding box center [609, 204] width 118 height 27
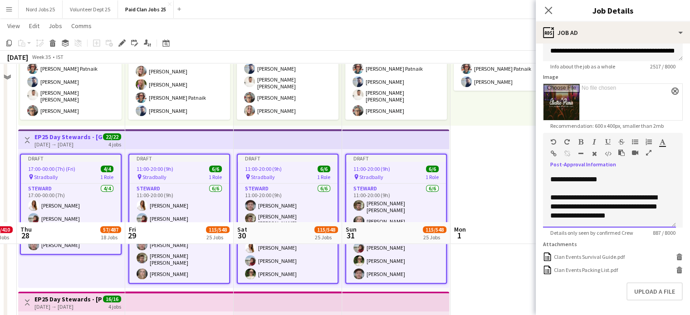
scroll to position [863, 0]
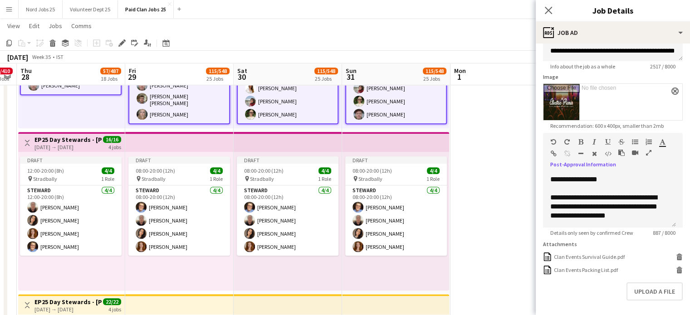
click at [381, 138] on app-top-bar at bounding box center [395, 142] width 107 height 20
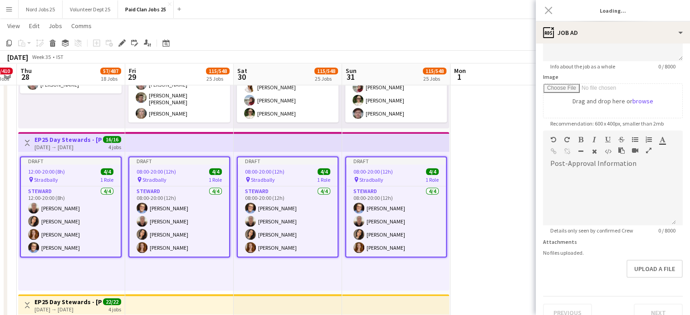
scroll to position [0, 0]
type input "**********"
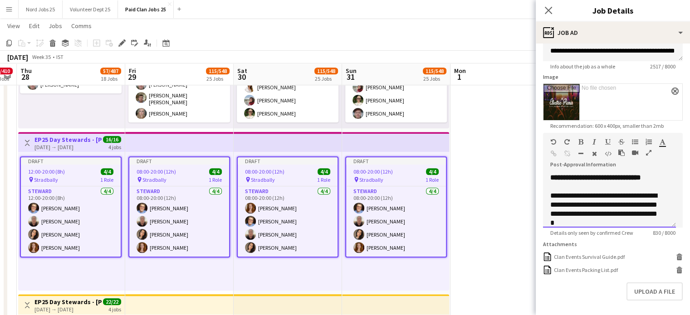
click at [592, 199] on div "**********" at bounding box center [606, 209] width 112 height 36
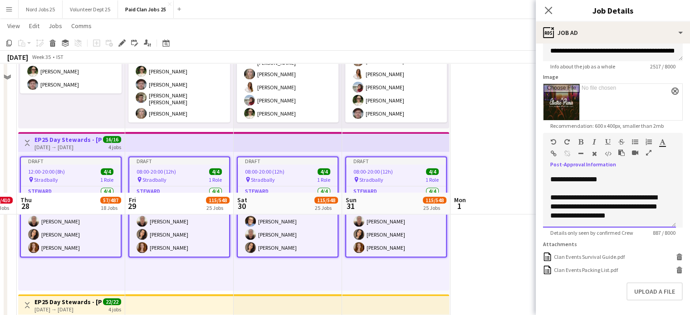
scroll to position [992, 0]
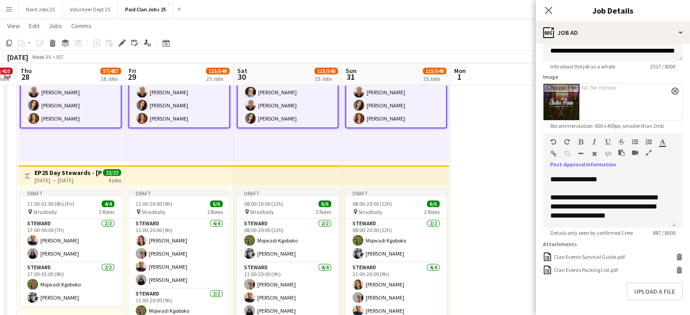
click at [402, 182] on app-top-bar at bounding box center [395, 175] width 107 height 20
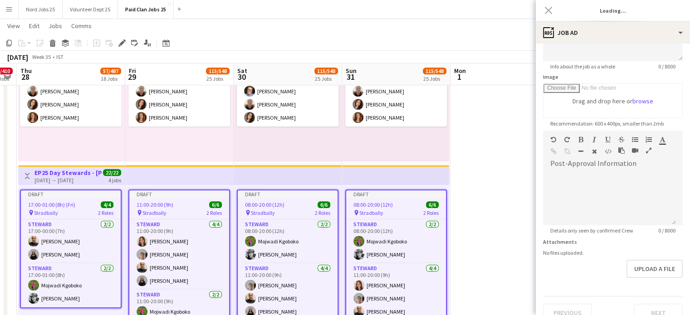
scroll to position [0, 0]
type input "**********"
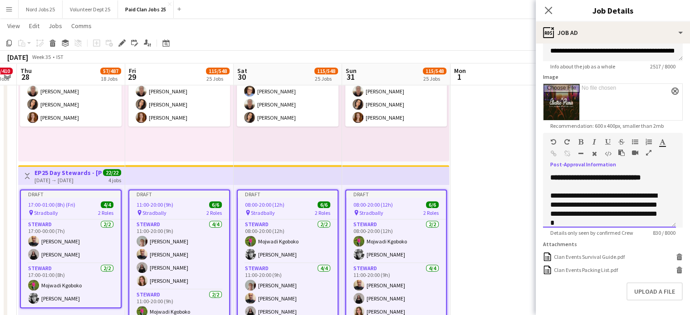
click at [586, 194] on div "**********" at bounding box center [606, 209] width 112 height 36
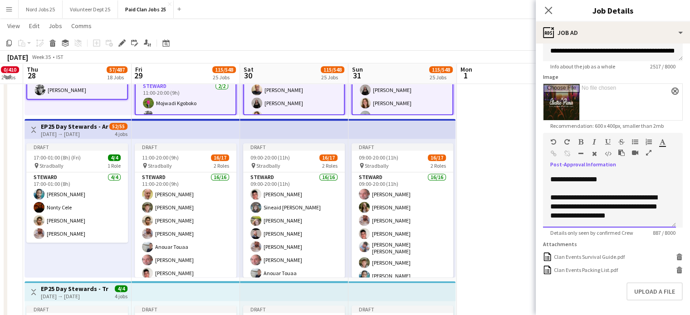
scroll to position [1199, 0]
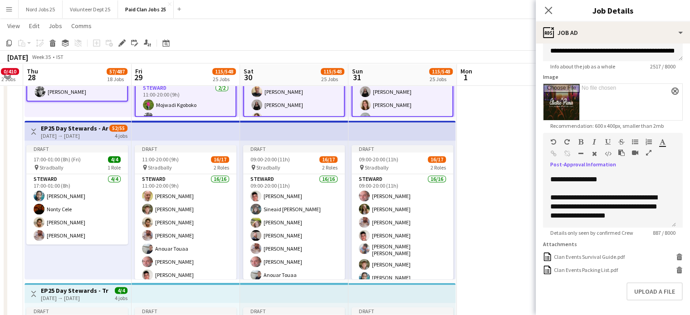
click at [422, 135] on app-top-bar at bounding box center [401, 131] width 107 height 20
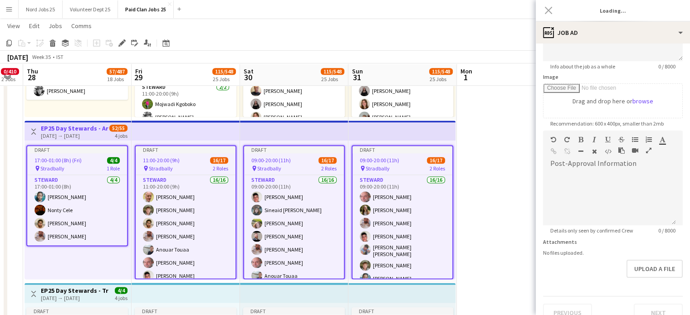
scroll to position [0, 0]
type input "**********"
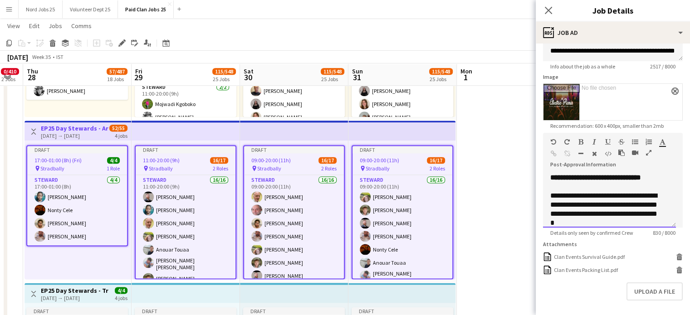
click at [592, 183] on div at bounding box center [609, 186] width 118 height 9
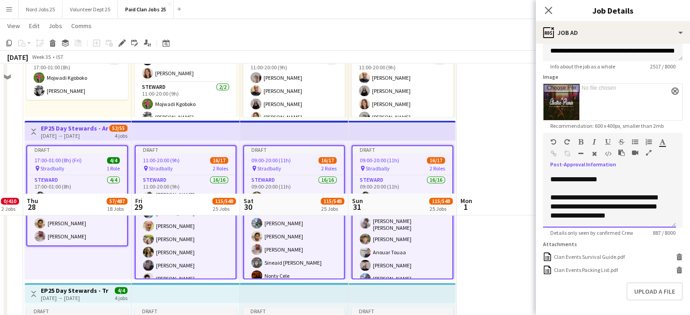
scroll to position [1344, 0]
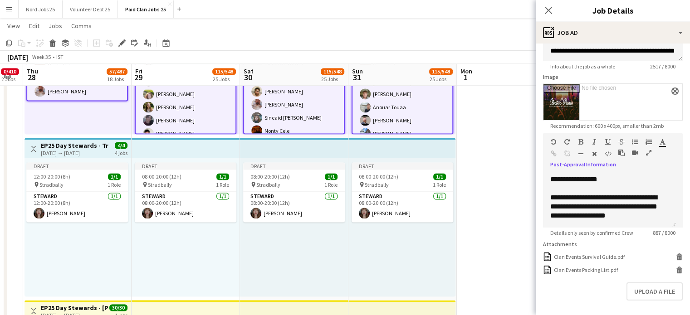
click at [415, 152] on app-top-bar at bounding box center [401, 148] width 107 height 20
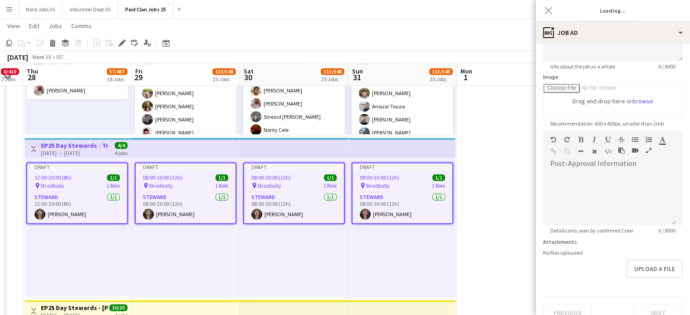
scroll to position [0, 0]
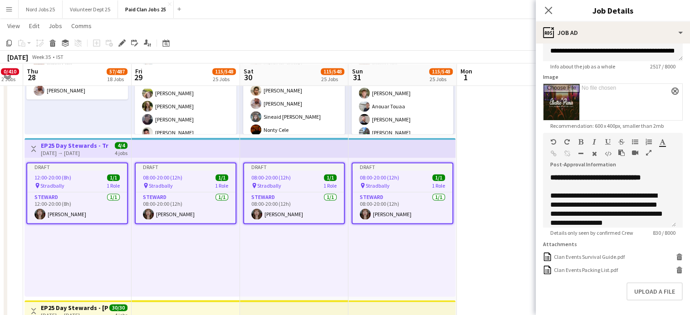
type input "**********"
click at [606, 197] on div "**********" at bounding box center [606, 209] width 112 height 36
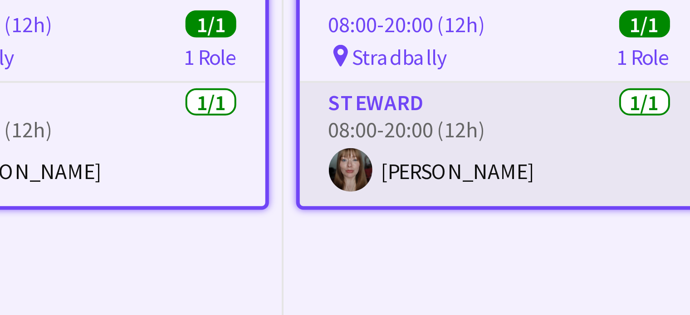
scroll to position [1411, 0]
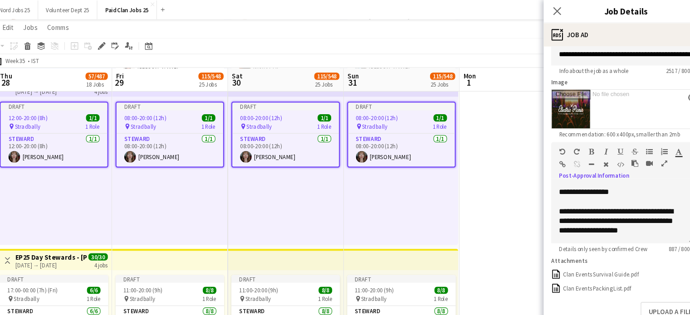
click at [365, 243] on app-top-bar at bounding box center [401, 243] width 107 height 20
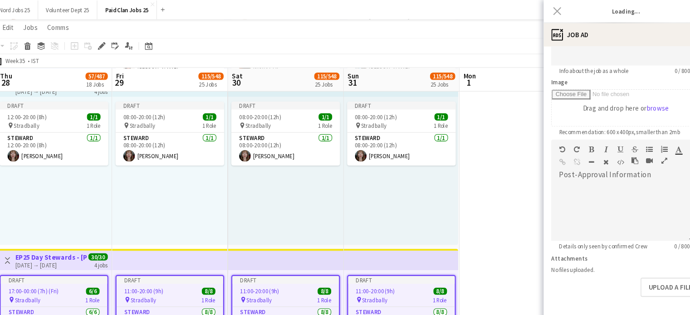
scroll to position [0, 0]
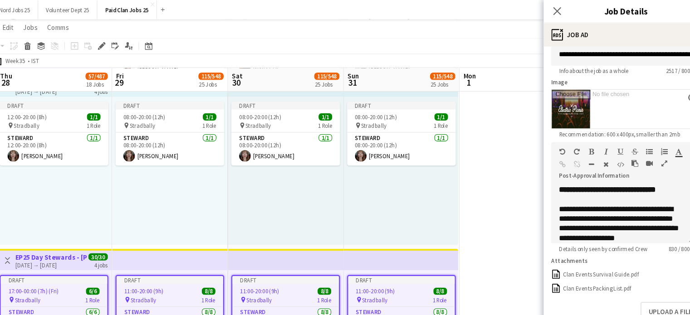
type input "**********"
click at [594, 189] on div at bounding box center [609, 186] width 118 height 9
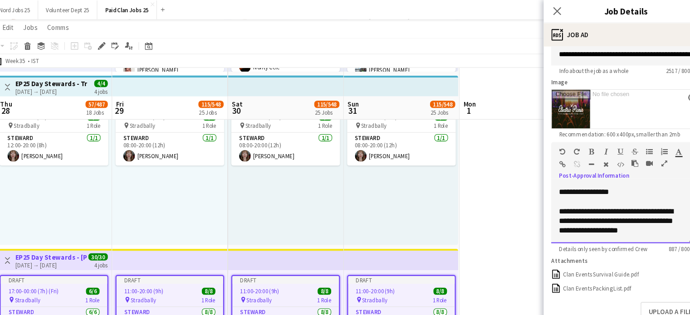
scroll to position [1633, 0]
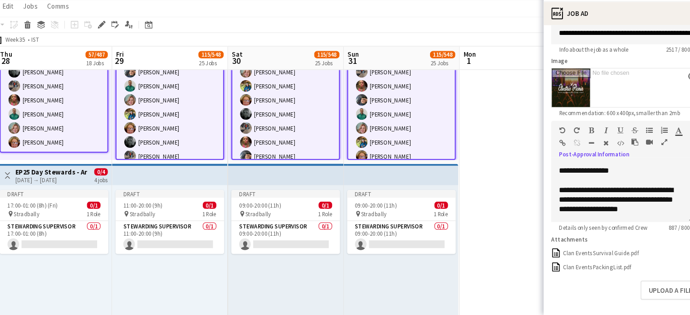
click at [398, 185] on app-top-bar at bounding box center [401, 184] width 107 height 20
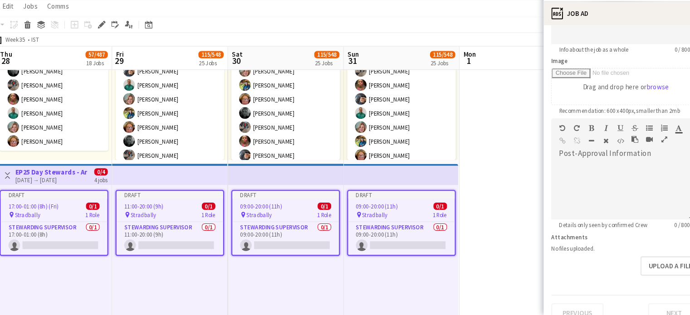
scroll to position [0, 0]
type input "**********"
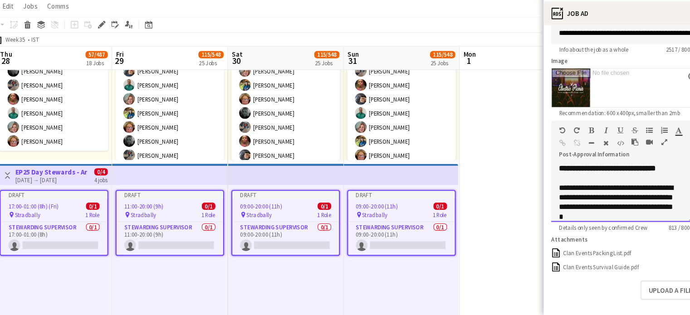
click at [606, 195] on div "**********" at bounding box center [606, 209] width 112 height 36
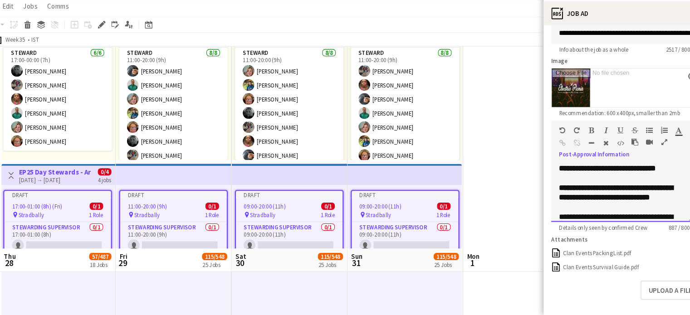
scroll to position [1825, 0]
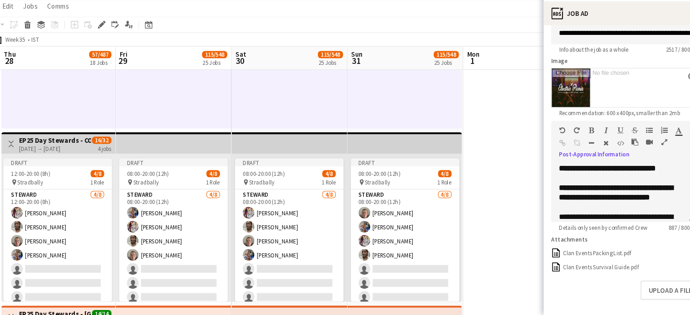
click at [417, 159] on app-top-bar at bounding box center [405, 154] width 107 height 20
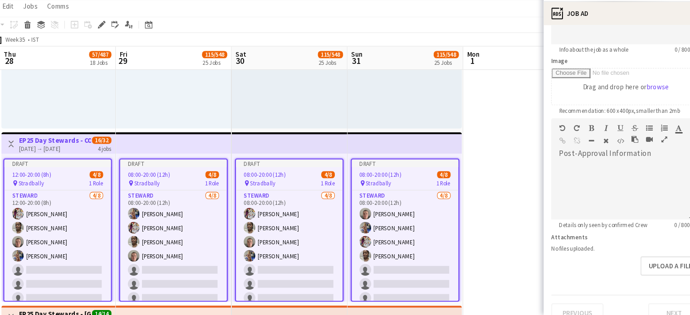
type input "**********"
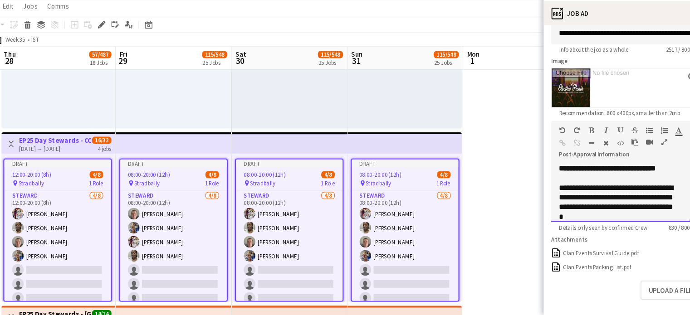
click at [600, 191] on div "**********" at bounding box center [606, 209] width 112 height 36
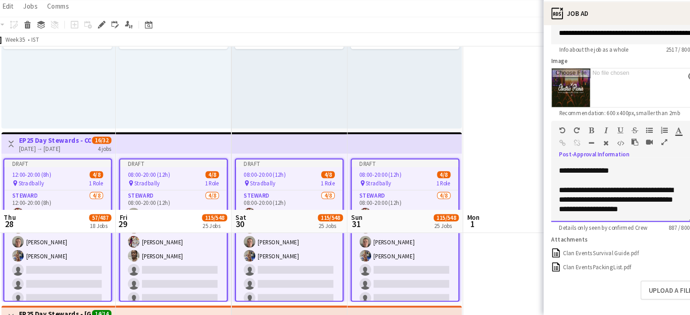
scroll to position [1978, 0]
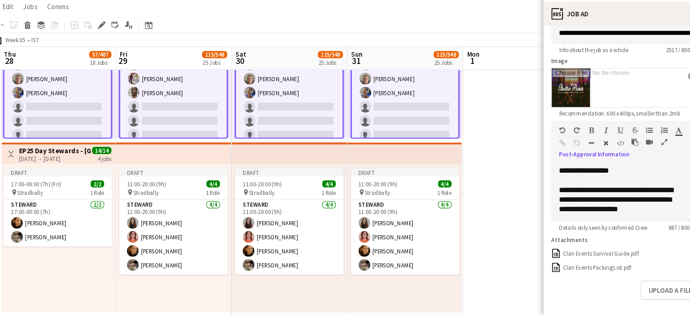
click at [407, 160] on app-top-bar at bounding box center [405, 163] width 107 height 20
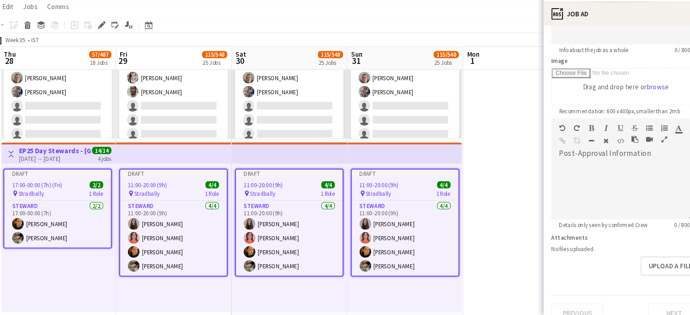
scroll to position [0, 0]
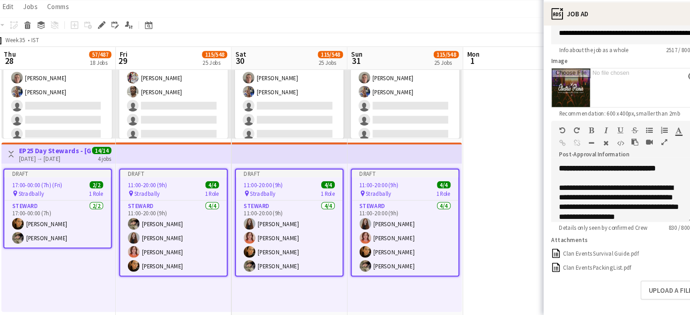
type input "**********"
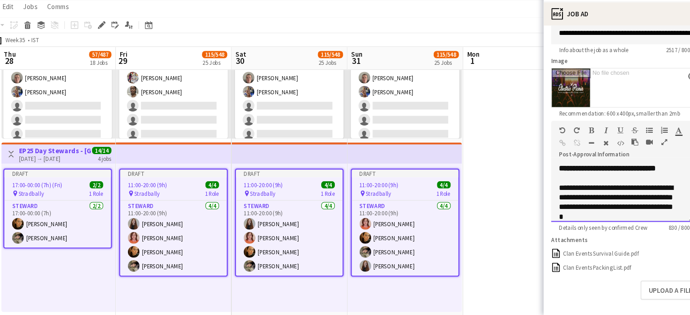
click at [574, 180] on span "**********" at bounding box center [595, 177] width 91 height 7
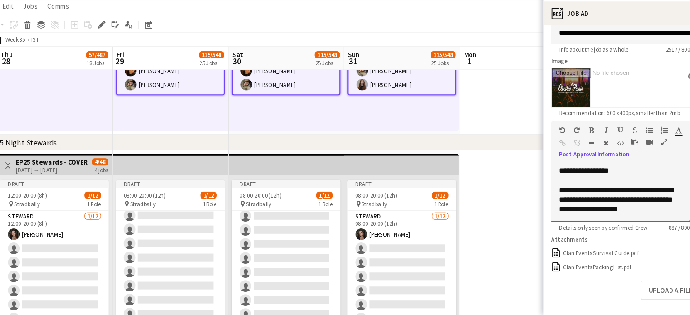
scroll to position [2150, 0]
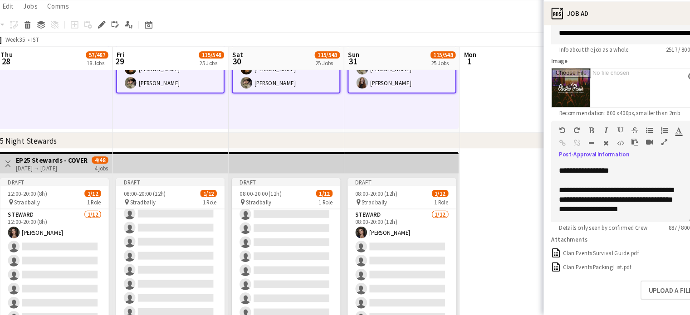
click at [425, 176] on app-top-bar at bounding box center [402, 172] width 107 height 20
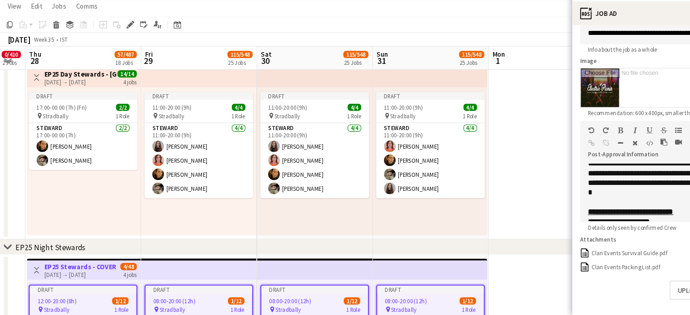
scroll to position [0, 0]
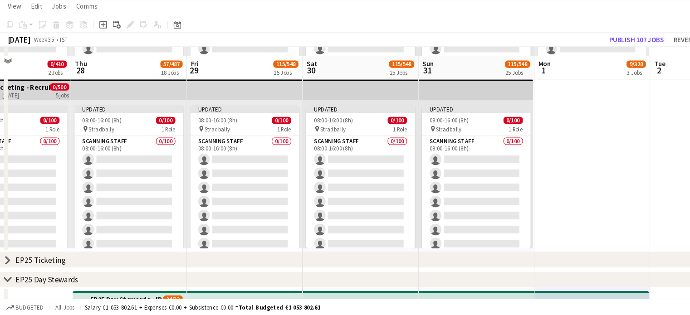
scroll to position [364, 0]
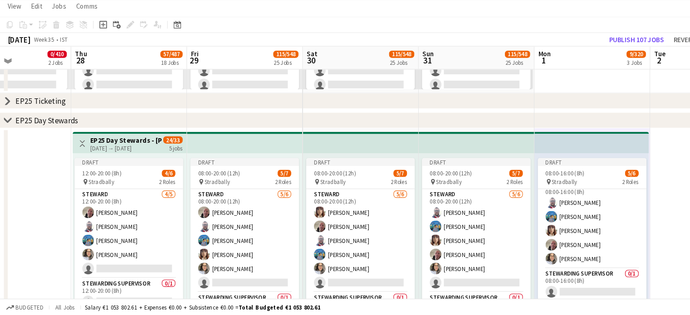
click at [315, 155] on app-top-bar at bounding box center [337, 154] width 108 height 20
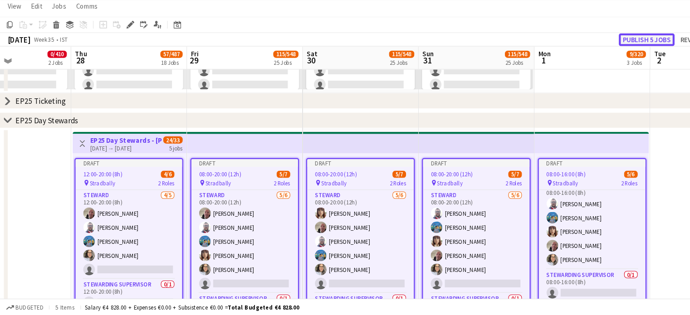
click at [593, 56] on button "Publish 5 jobs" at bounding box center [605, 57] width 52 height 12
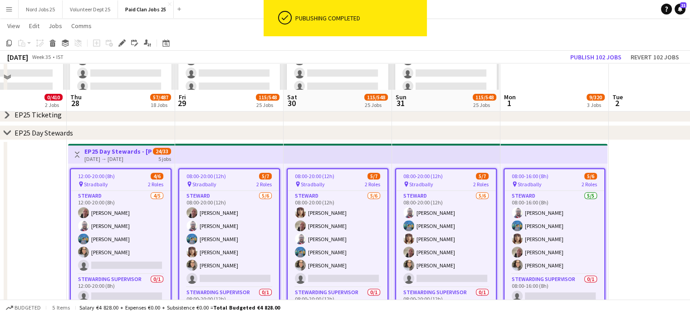
scroll to position [541, 0]
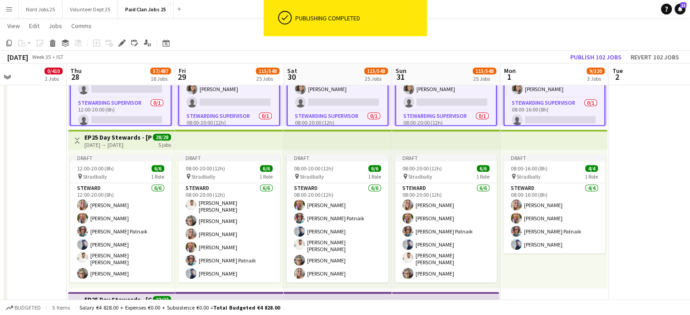
click at [479, 144] on app-top-bar at bounding box center [446, 140] width 108 height 20
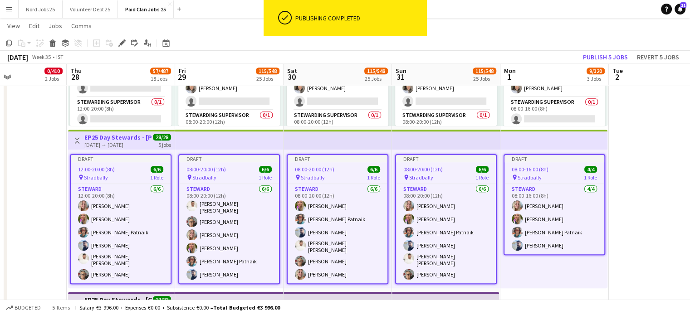
click at [9, 10] on app-icon "Menu" at bounding box center [8, 8] width 7 height 7
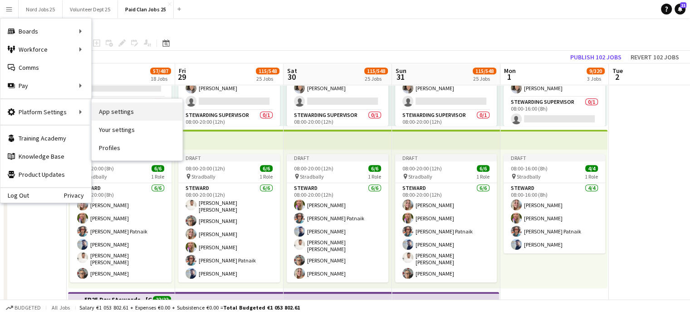
click at [116, 113] on link "App settings" at bounding box center [137, 111] width 91 height 18
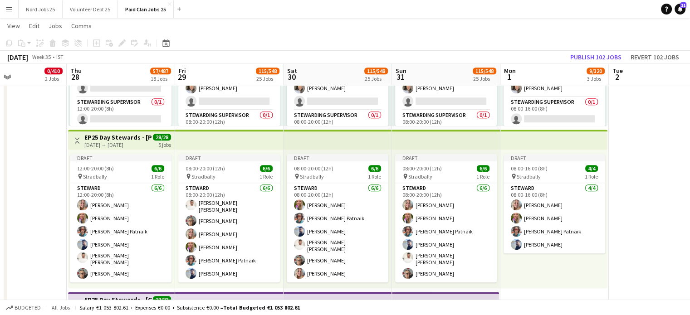
click at [134, 137] on h3 "EP25 Day Stewards - [PERSON_NAME] Campsite" at bounding box center [118, 137] width 68 height 8
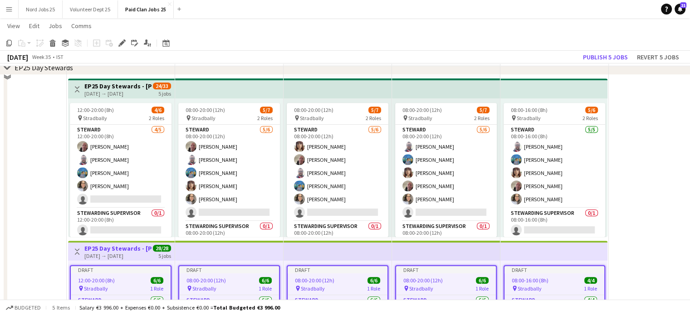
scroll to position [481, 0]
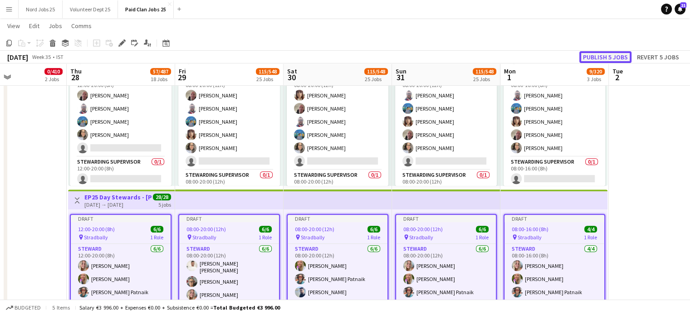
click at [608, 58] on button "Publish 5 jobs" at bounding box center [605, 57] width 52 height 12
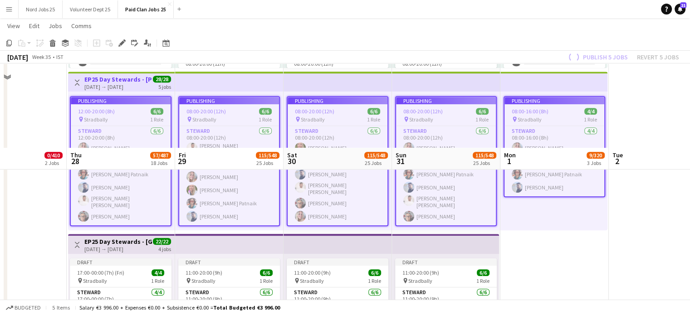
scroll to position [683, 0]
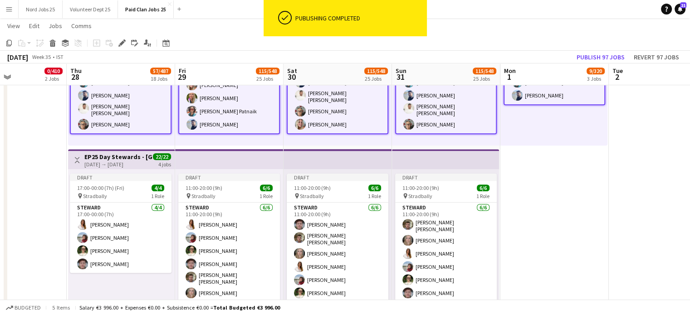
click at [339, 163] on app-top-bar at bounding box center [337, 159] width 108 height 20
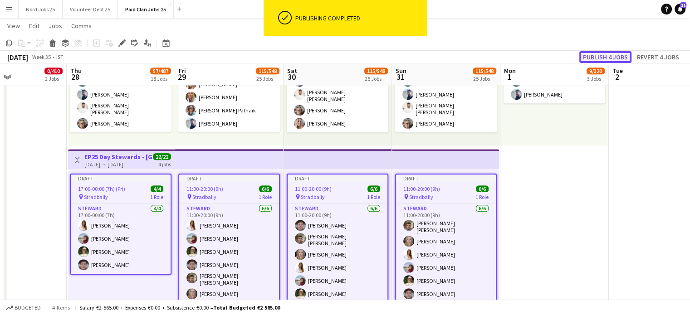
click at [605, 58] on button "Publish 4 jobs" at bounding box center [605, 57] width 52 height 12
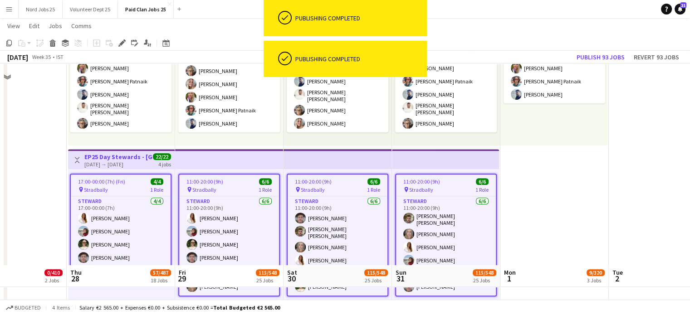
scroll to position [885, 0]
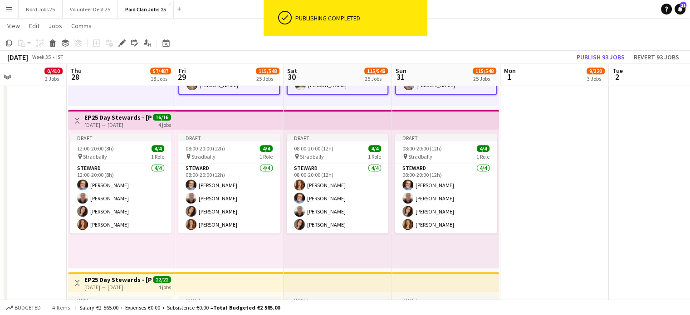
click at [393, 115] on app-top-bar at bounding box center [445, 120] width 107 height 20
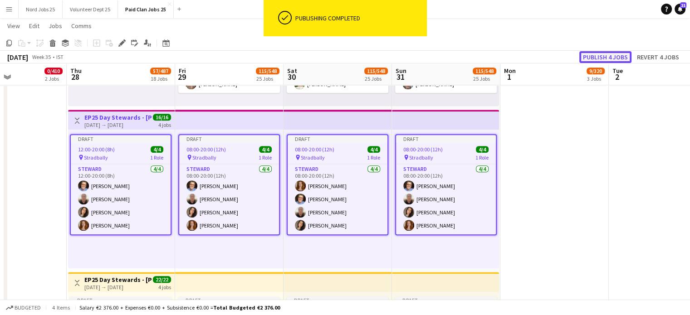
click at [599, 59] on button "Publish 4 jobs" at bounding box center [605, 57] width 52 height 12
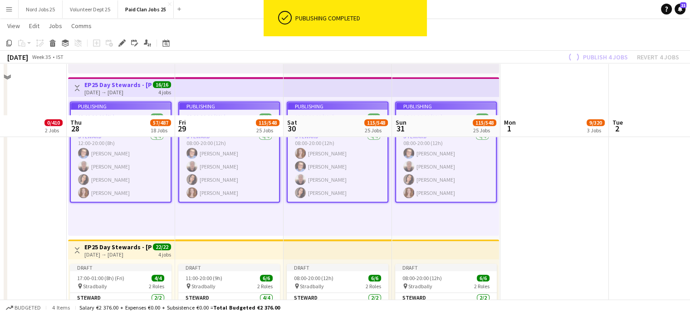
scroll to position [971, 0]
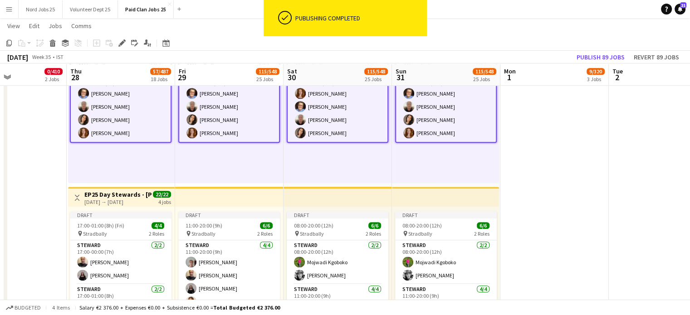
click at [437, 203] on app-top-bar at bounding box center [445, 197] width 107 height 20
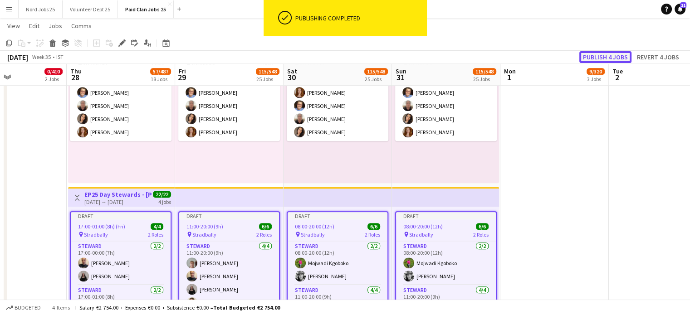
click at [593, 58] on button "Publish 4 jobs" at bounding box center [605, 57] width 52 height 12
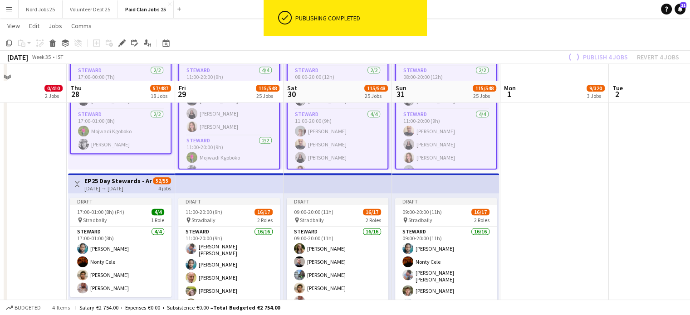
scroll to position [1221, 0]
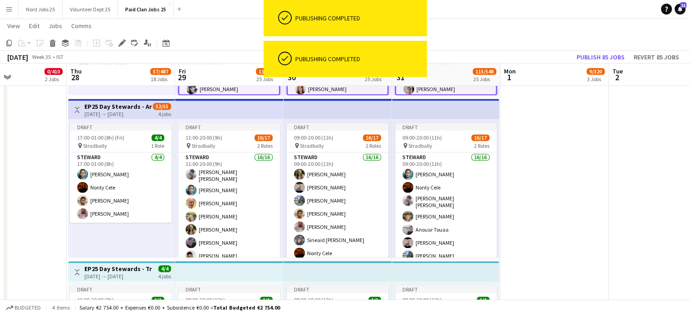
click at [370, 106] on app-top-bar at bounding box center [337, 109] width 108 height 20
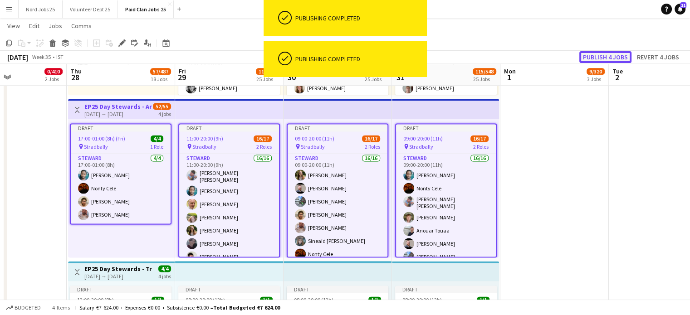
click at [611, 58] on button "Publish 4 jobs" at bounding box center [605, 57] width 52 height 12
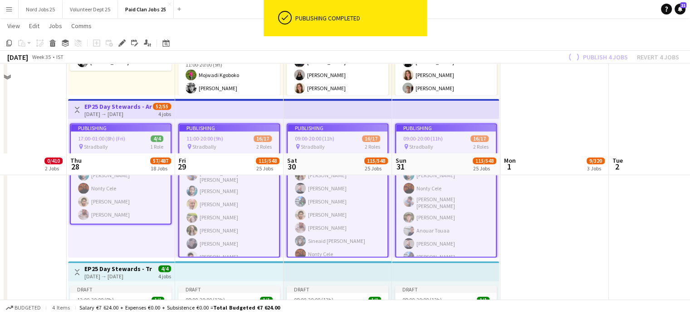
scroll to position [1313, 0]
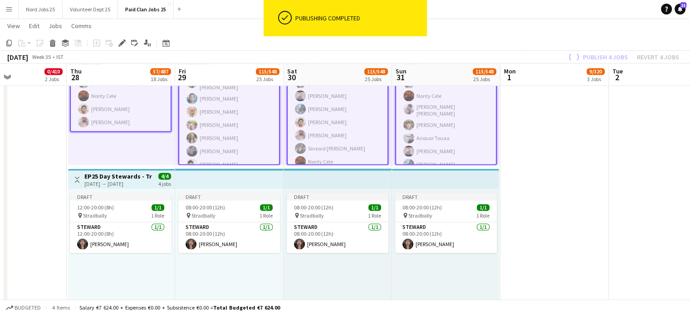
click at [371, 181] on app-top-bar at bounding box center [337, 179] width 108 height 20
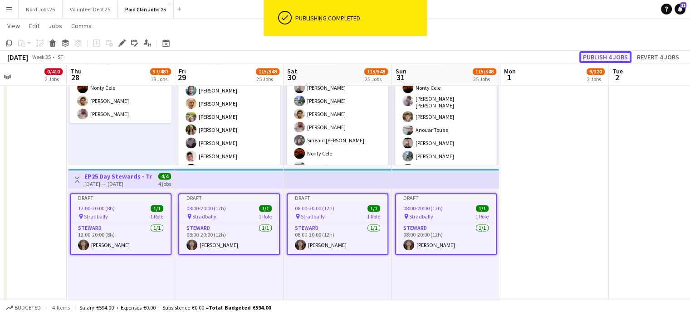
click at [589, 58] on button "Publish 4 jobs" at bounding box center [605, 57] width 52 height 12
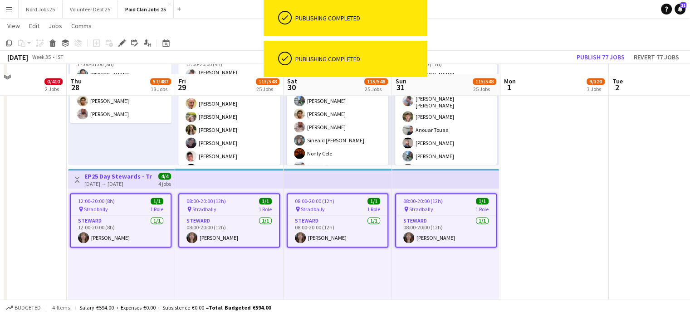
scroll to position [1485, 0]
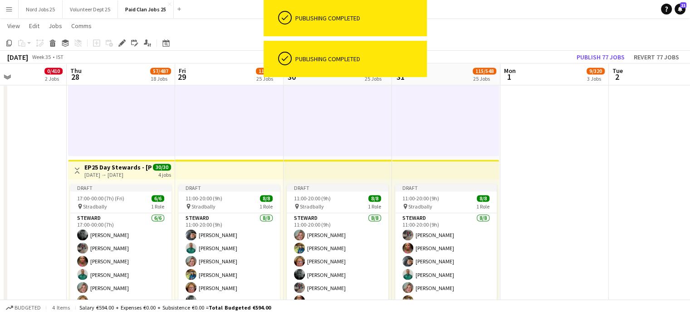
click at [408, 167] on app-top-bar at bounding box center [445, 170] width 107 height 20
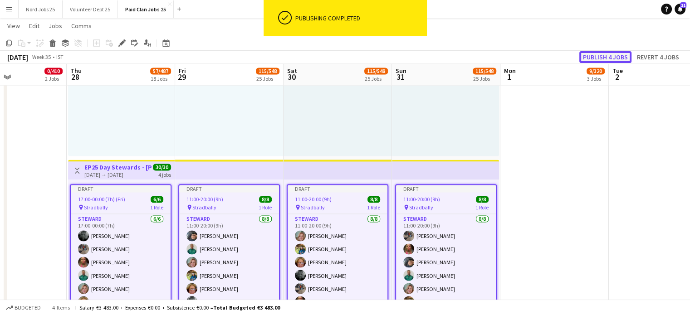
click at [603, 54] on button "Publish 4 jobs" at bounding box center [605, 57] width 52 height 12
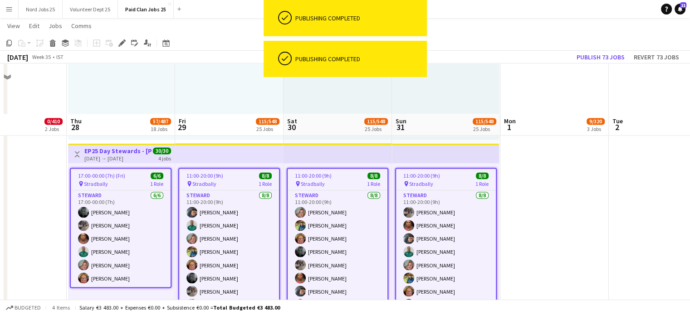
scroll to position [1651, 0]
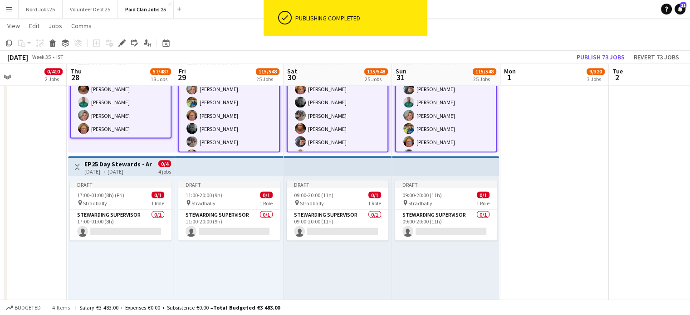
click at [421, 169] on app-top-bar at bounding box center [445, 166] width 107 height 20
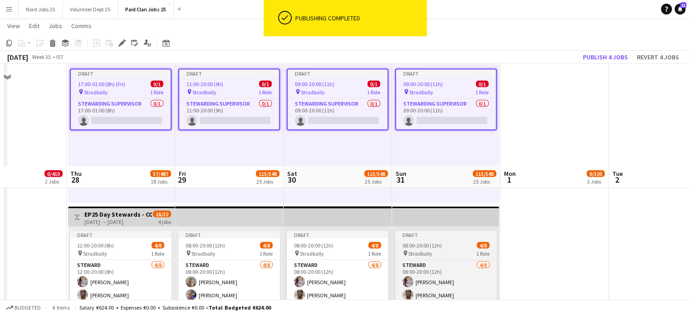
scroll to position [1865, 0]
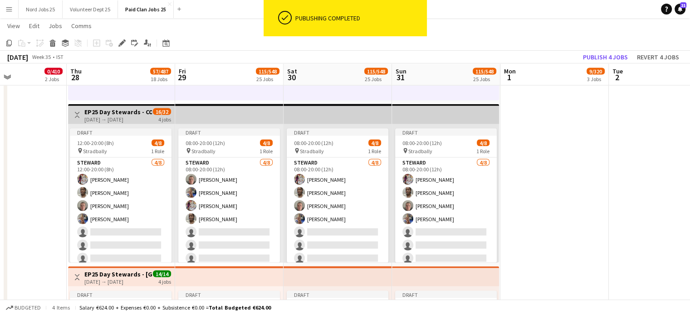
click at [392, 120] on app-top-bar at bounding box center [445, 114] width 107 height 20
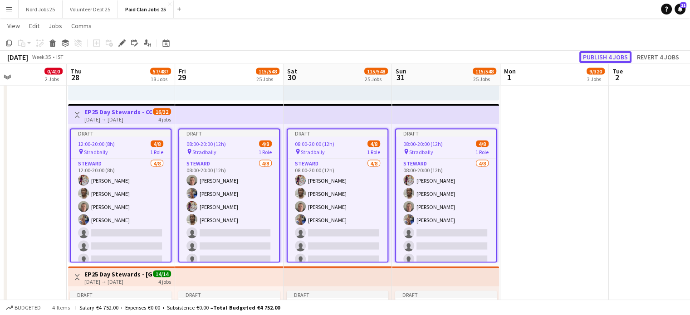
click at [588, 59] on button "Publish 4 jobs" at bounding box center [605, 57] width 52 height 12
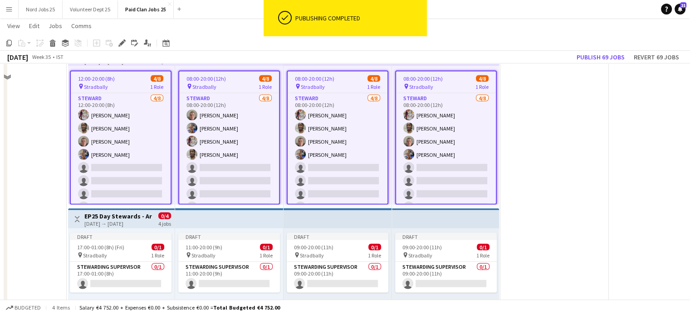
scroll to position [2013, 0]
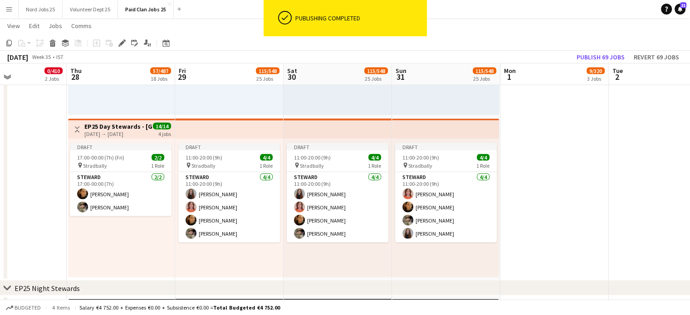
click at [429, 133] on app-top-bar at bounding box center [445, 129] width 107 height 20
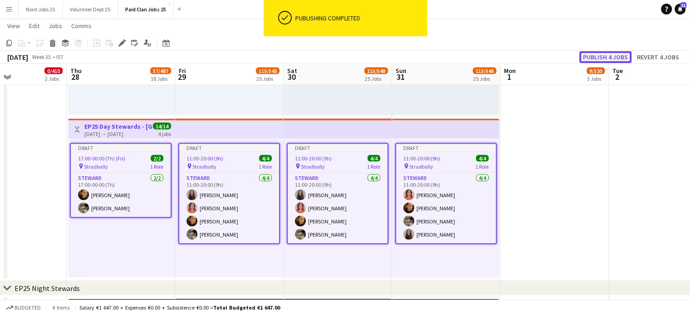
click at [584, 60] on button "Publish 4 jobs" at bounding box center [605, 57] width 52 height 12
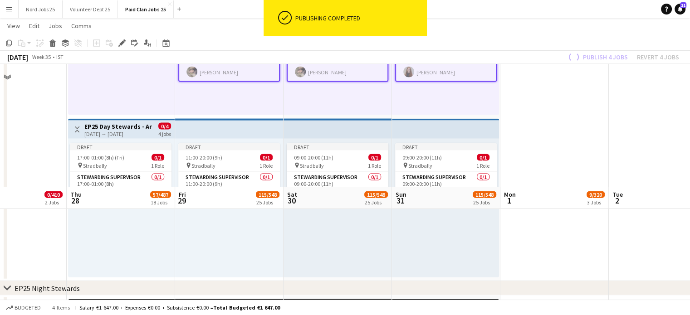
scroll to position [2137, 0]
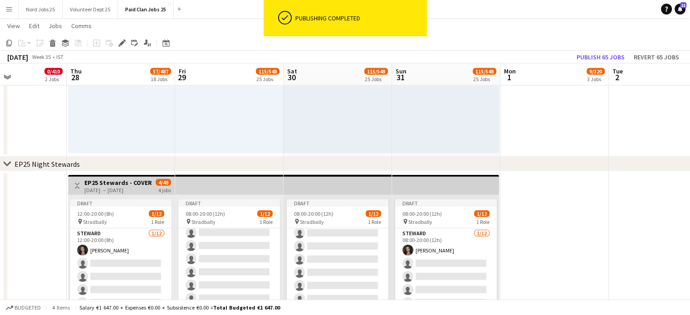
click at [417, 193] on app-top-bar at bounding box center [445, 185] width 107 height 20
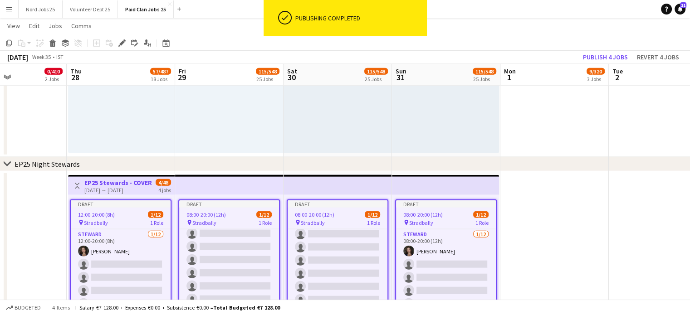
scroll to position [71, 0]
click at [624, 56] on button "Publish 4 jobs" at bounding box center [605, 57] width 52 height 12
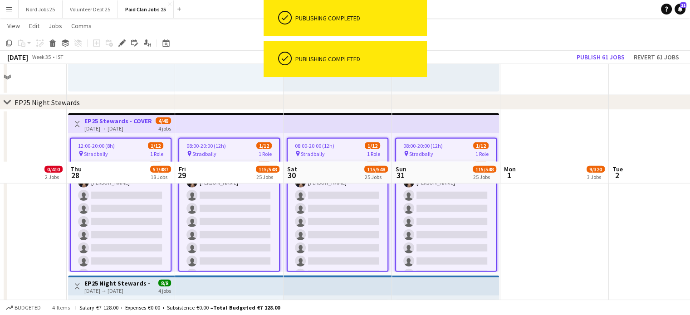
scroll to position [2297, 0]
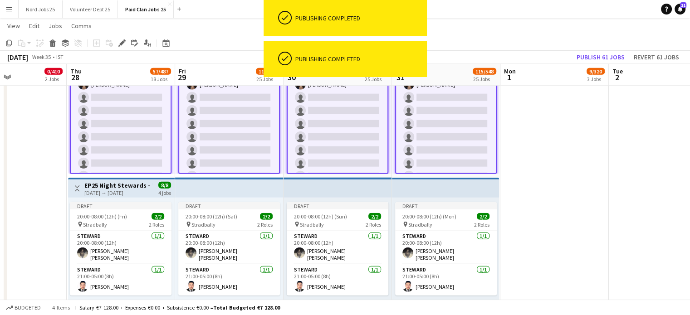
click at [448, 193] on app-top-bar at bounding box center [445, 188] width 107 height 20
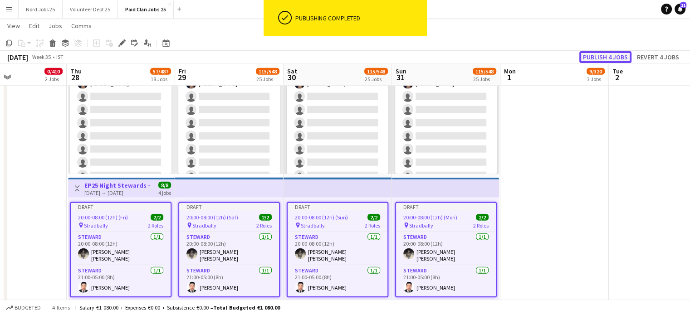
click at [586, 60] on button "Publish 4 jobs" at bounding box center [605, 57] width 52 height 12
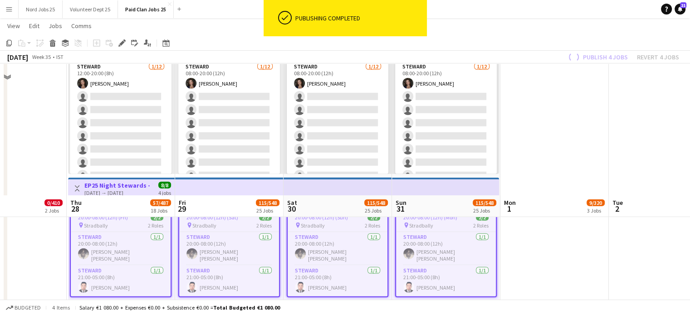
scroll to position [2429, 0]
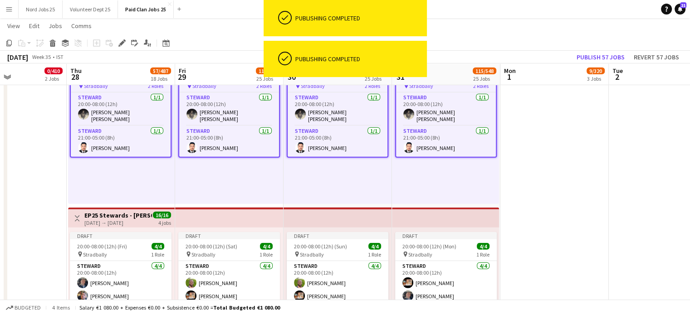
click at [416, 217] on app-top-bar at bounding box center [445, 218] width 107 height 20
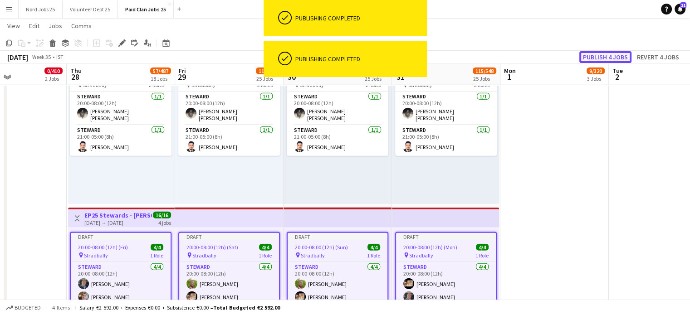
click at [595, 56] on button "Publish 4 jobs" at bounding box center [605, 57] width 52 height 12
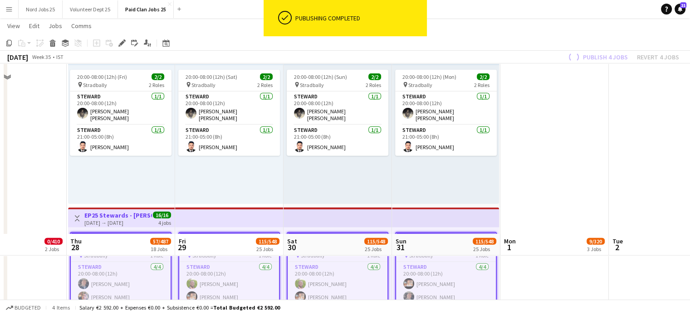
scroll to position [2614, 0]
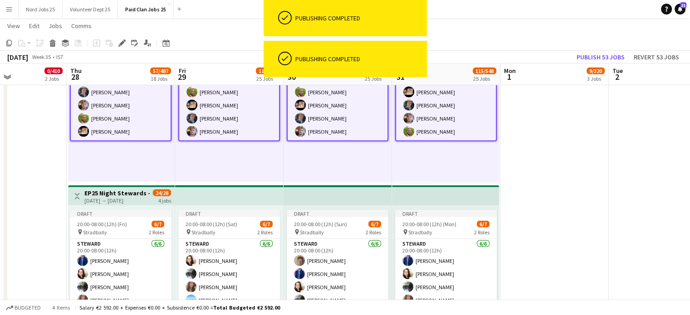
click at [446, 200] on app-top-bar at bounding box center [445, 195] width 107 height 20
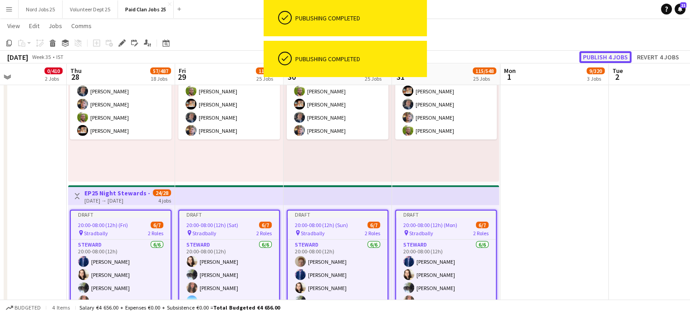
click at [597, 59] on button "Publish 4 jobs" at bounding box center [605, 57] width 52 height 12
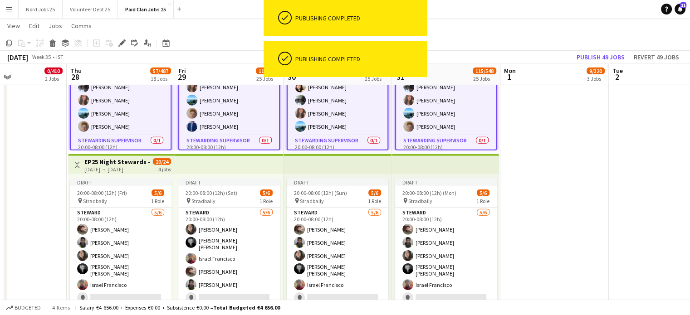
click at [451, 168] on app-top-bar at bounding box center [445, 164] width 107 height 20
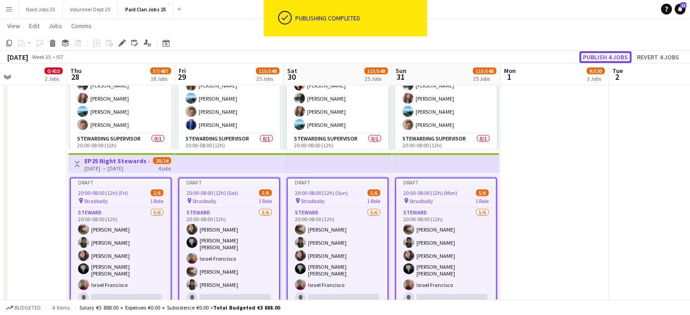
click at [592, 59] on button "Publish 4 jobs" at bounding box center [605, 57] width 52 height 12
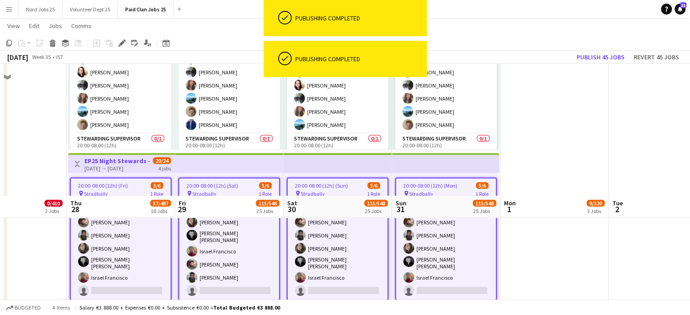
scroll to position [2941, 0]
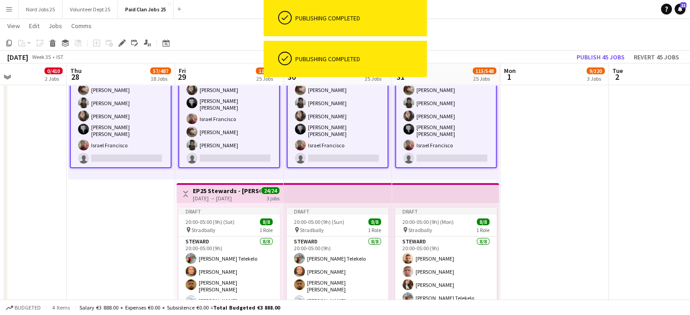
click at [448, 198] on app-top-bar at bounding box center [445, 193] width 107 height 20
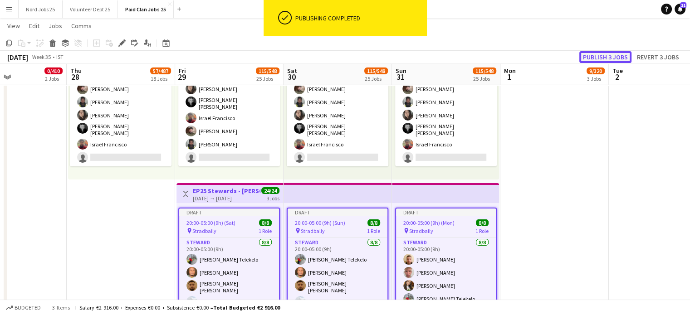
click at [591, 56] on button "Publish 3 jobs" at bounding box center [605, 57] width 52 height 12
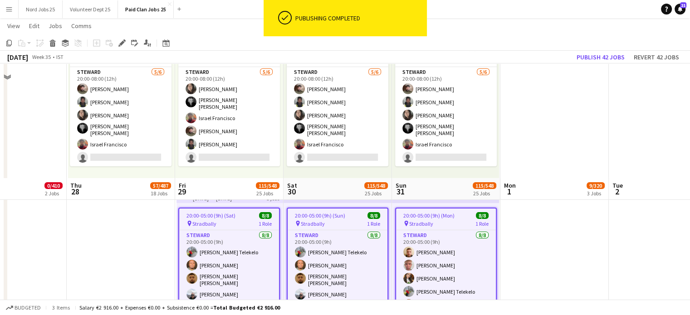
scroll to position [3077, 0]
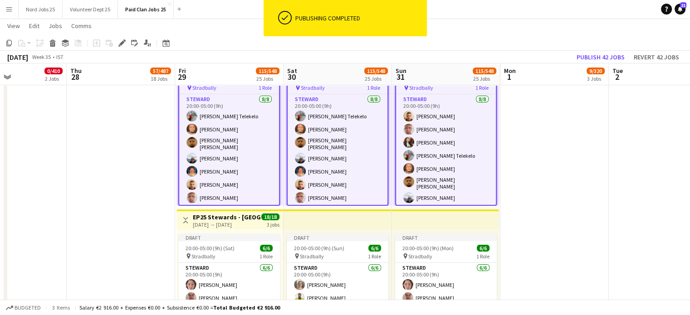
click at [378, 224] on app-top-bar at bounding box center [337, 220] width 108 height 20
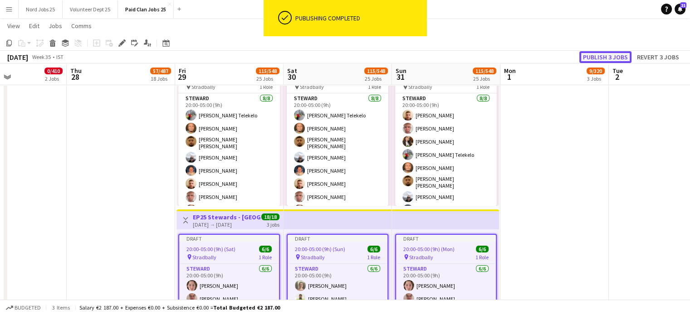
click at [588, 58] on button "Publish 3 jobs" at bounding box center [605, 57] width 52 height 12
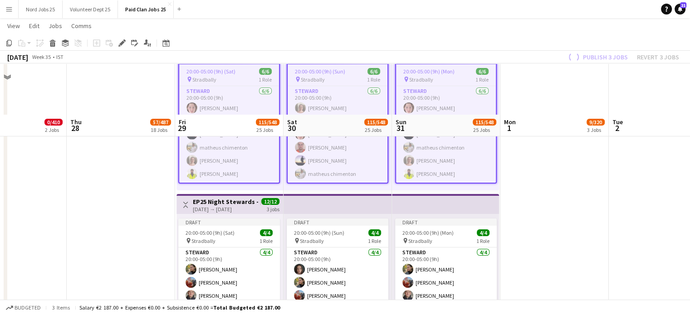
scroll to position [3305, 0]
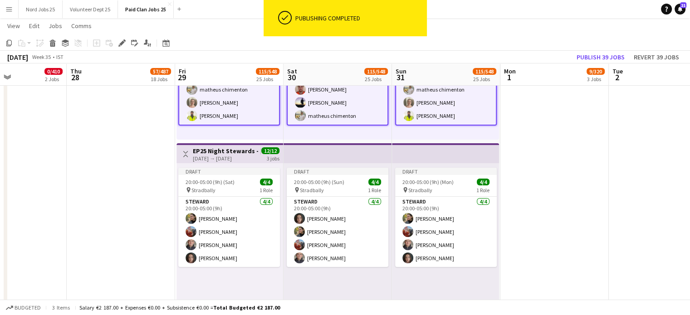
click at [441, 156] on app-top-bar at bounding box center [445, 153] width 107 height 20
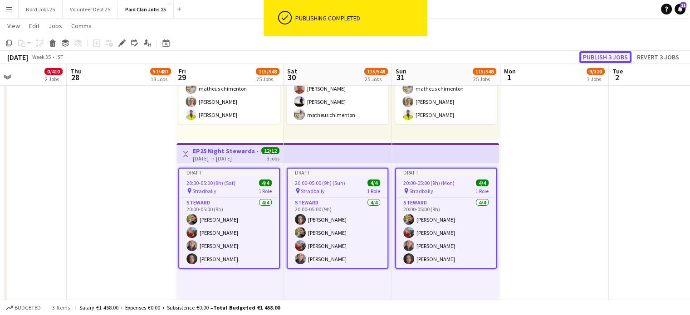
click at [596, 58] on button "Publish 3 jobs" at bounding box center [605, 57] width 52 height 12
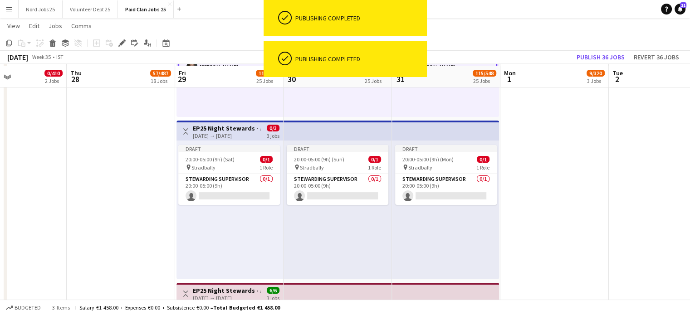
scroll to position [3650, 0]
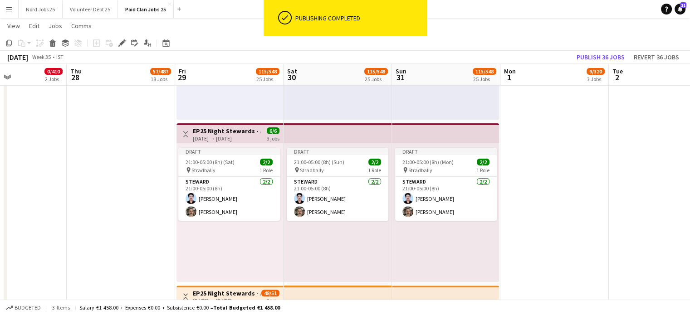
click at [452, 135] on app-top-bar at bounding box center [445, 133] width 107 height 20
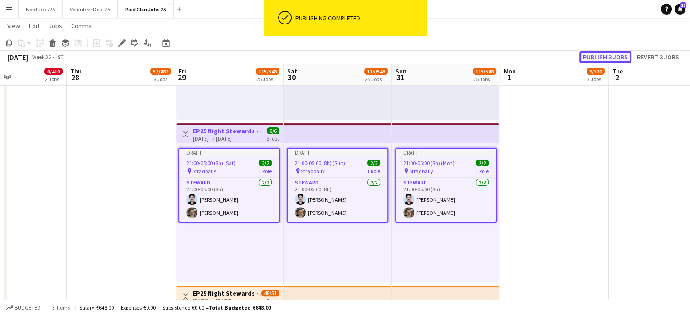
click at [595, 60] on button "Publish 3 jobs" at bounding box center [605, 57] width 52 height 12
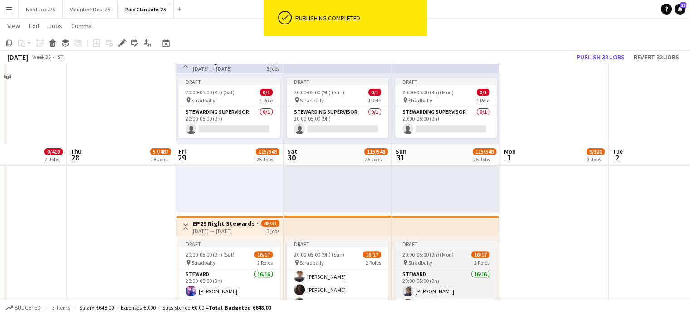
scroll to position [3803, 0]
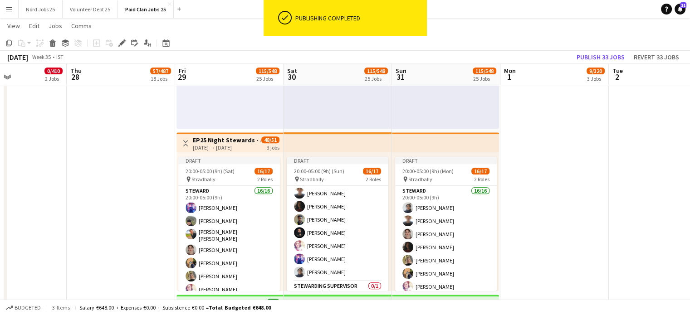
click at [462, 148] on app-top-bar at bounding box center [445, 142] width 107 height 20
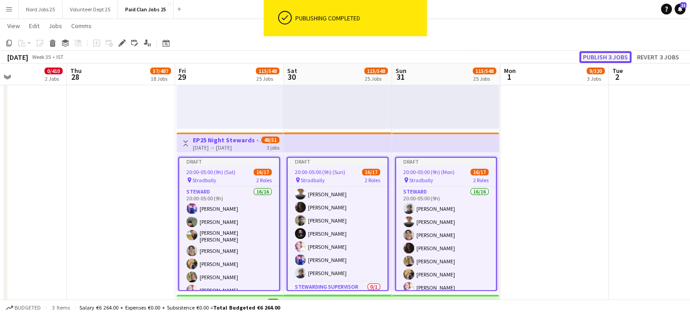
click at [594, 58] on button "Publish 3 jobs" at bounding box center [605, 57] width 52 height 12
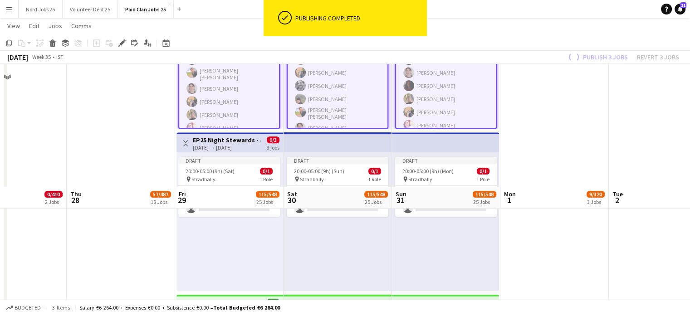
scroll to position [3927, 0]
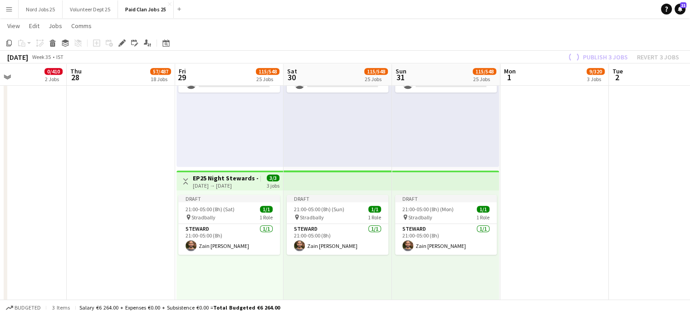
click at [440, 186] on app-top-bar at bounding box center [445, 181] width 107 height 20
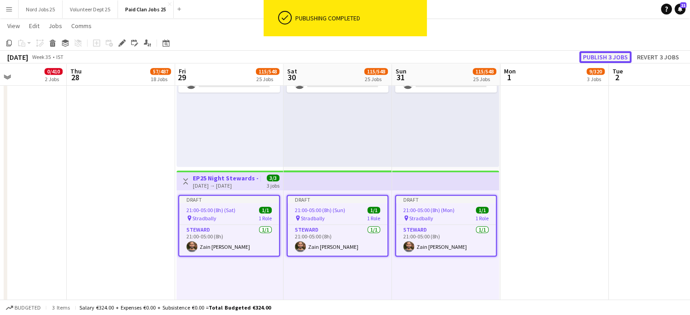
click at [592, 61] on button "Publish 3 jobs" at bounding box center [605, 57] width 52 height 12
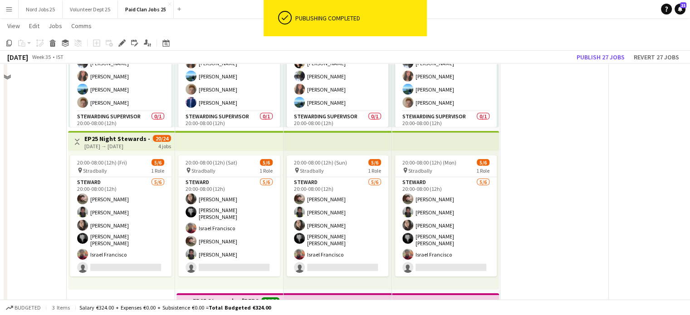
scroll to position [2783, 0]
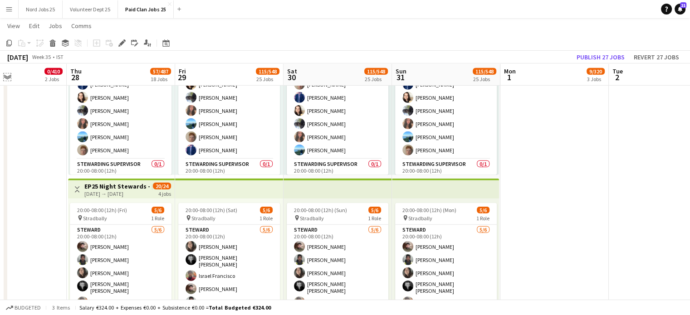
click at [8, 79] on app-icon "Expand/collapse" at bounding box center [7, 76] width 7 height 9
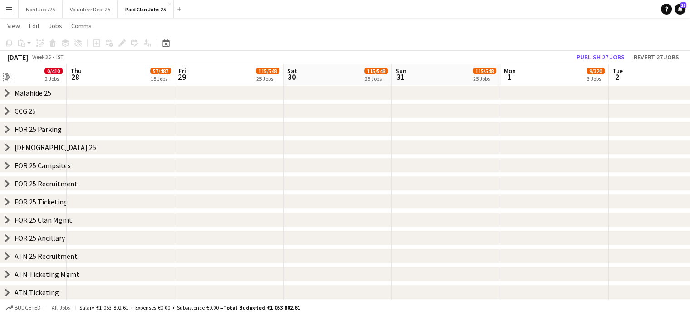
scroll to position [206, 0]
click at [6, 185] on icon "chevron-right" at bounding box center [7, 183] width 7 height 7
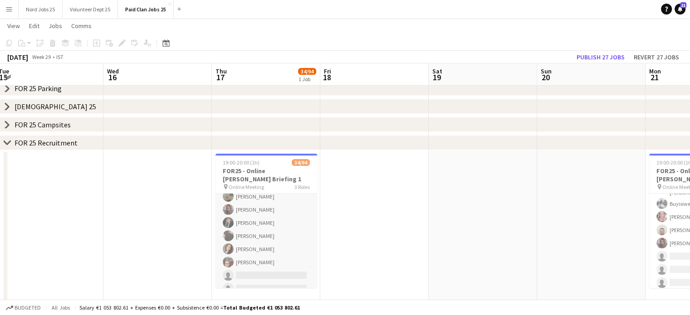
scroll to position [415, 0]
click at [269, 239] on app-card-role "[PERSON_NAME] 34/78 19:00-20:00 (1h) [PERSON_NAME] [PERSON_NAME] [PERSON_NAME] …" at bounding box center [266, 303] width 102 height 1049
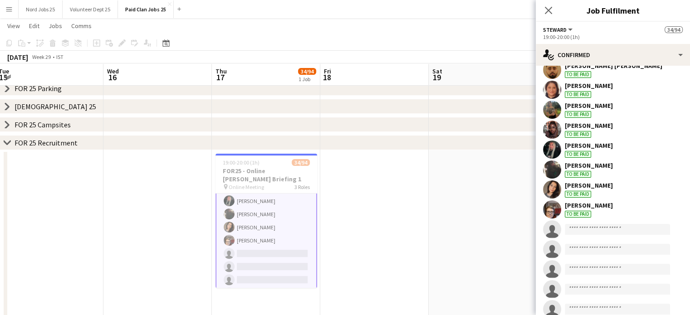
scroll to position [548, 0]
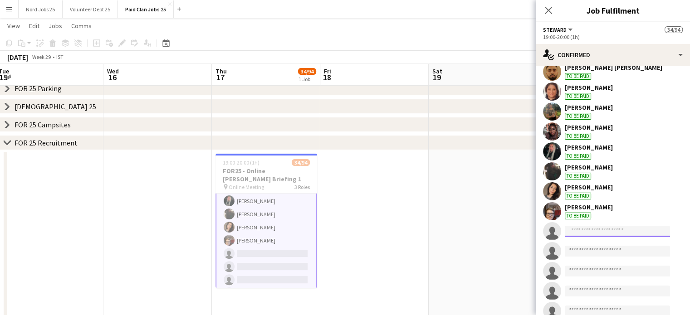
click at [602, 235] on input at bounding box center [617, 231] width 105 height 11
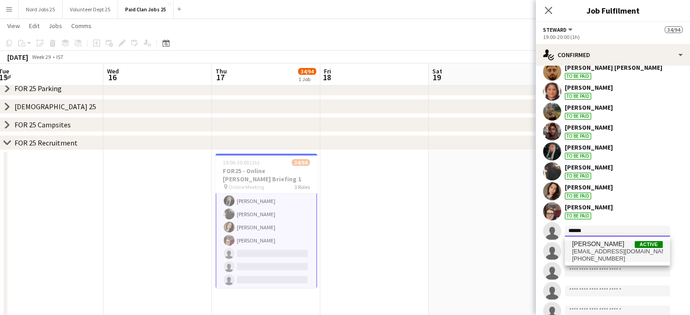
type input "******"
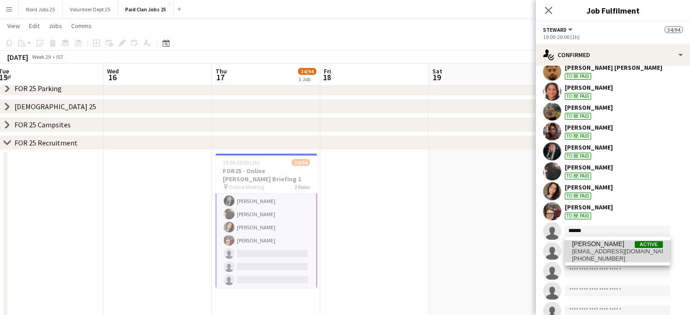
click at [602, 248] on span "[PERSON_NAME]" at bounding box center [598, 244] width 52 height 8
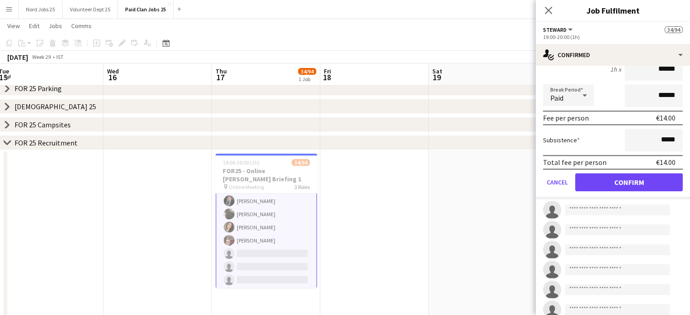
scroll to position [769, 0]
click at [628, 180] on button "Confirm" at bounding box center [628, 182] width 107 height 18
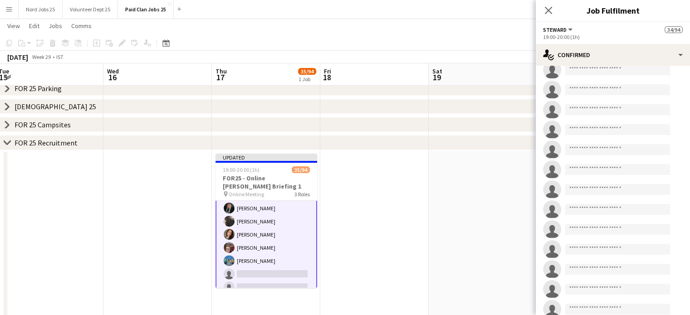
click at [408, 206] on app-date-cell at bounding box center [374, 314] width 108 height 328
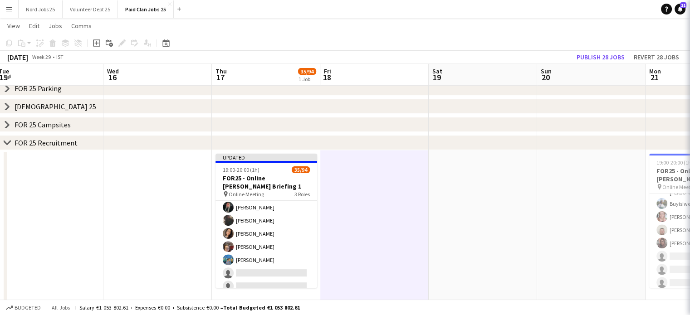
scroll to position [415, 0]
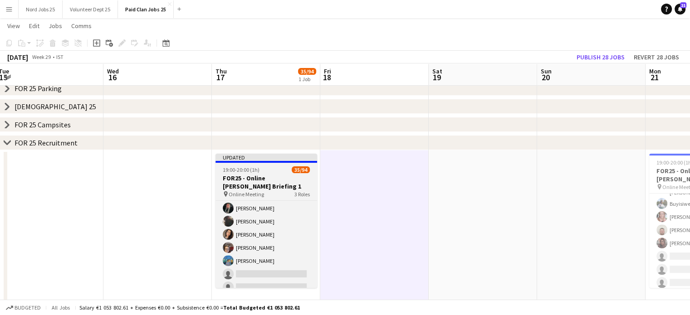
click at [260, 173] on app-job-card "Updated 19:00-20:00 (1h) 35/94 FOR25 - Online [PERSON_NAME] Briefing 1 pin Onli…" at bounding box center [266, 221] width 102 height 134
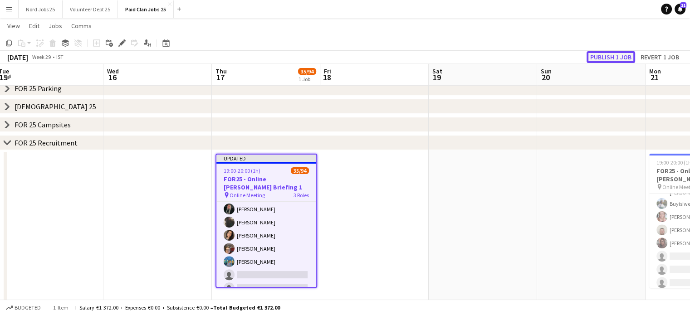
click at [608, 56] on button "Publish 1 job" at bounding box center [610, 57] width 49 height 12
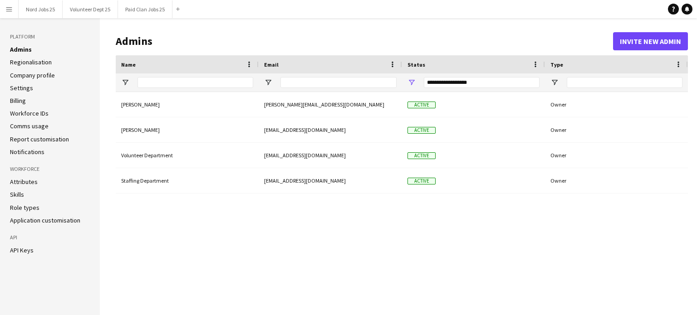
click at [32, 150] on link "Notifications" at bounding box center [27, 152] width 34 height 8
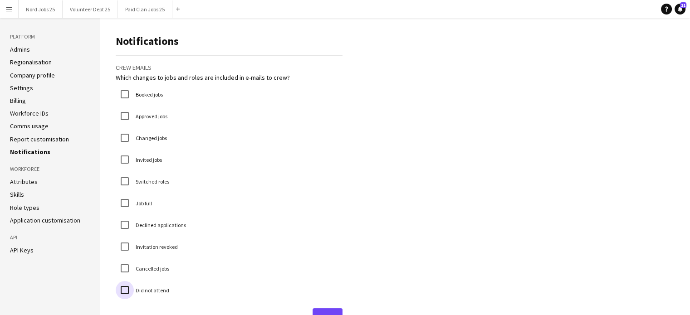
scroll to position [25, 0]
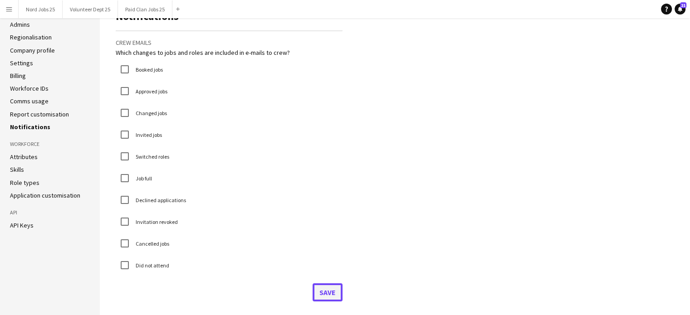
click at [330, 288] on button "Save" at bounding box center [327, 292] width 30 height 18
